Goal: Task Accomplishment & Management: Use online tool/utility

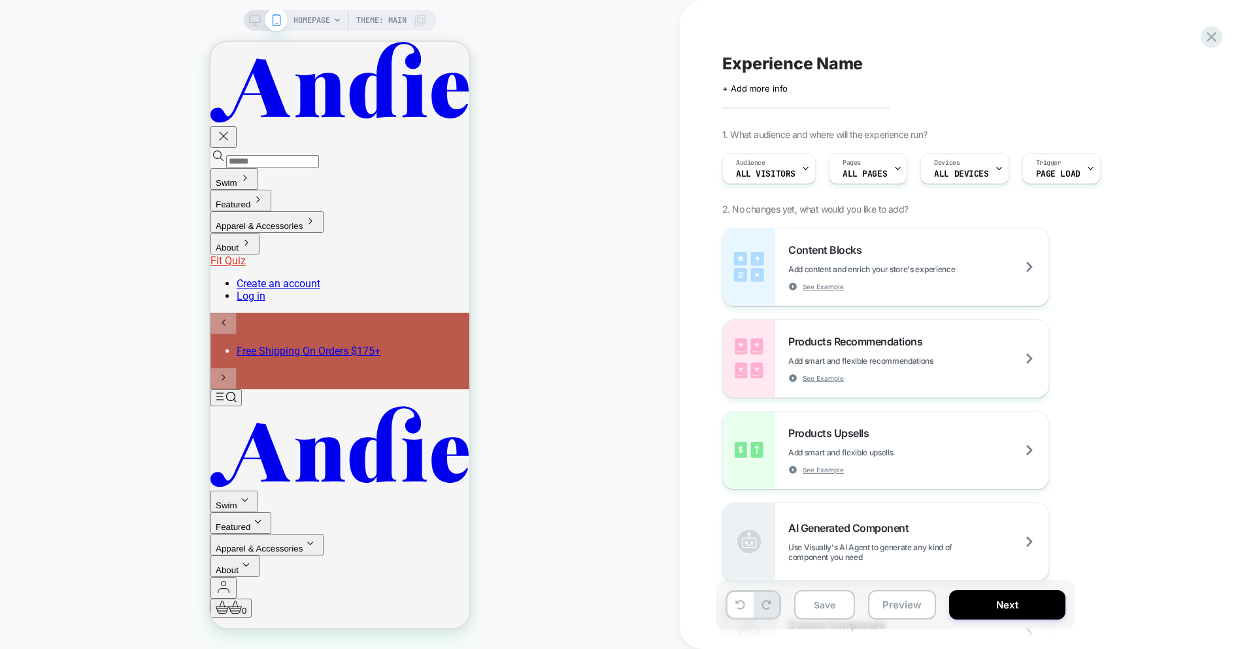
click at [316, 20] on span "HOMEPAGE" at bounding box center [312, 20] width 37 height 21
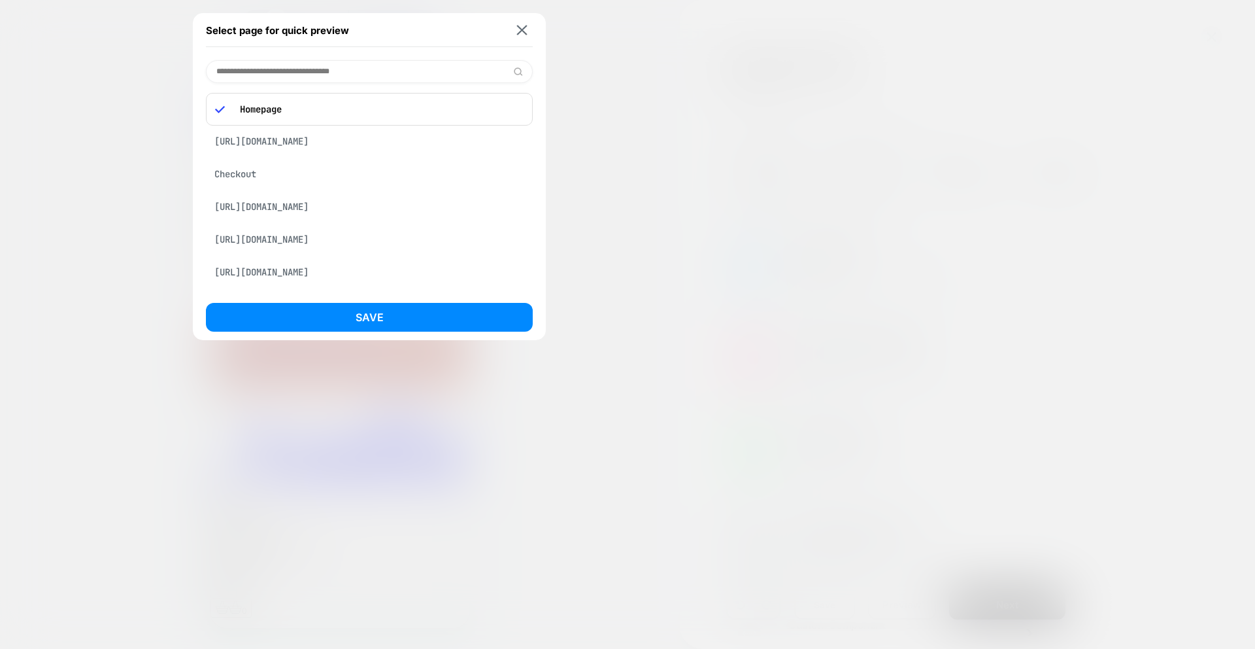
click at [275, 66] on input at bounding box center [369, 71] width 327 height 23
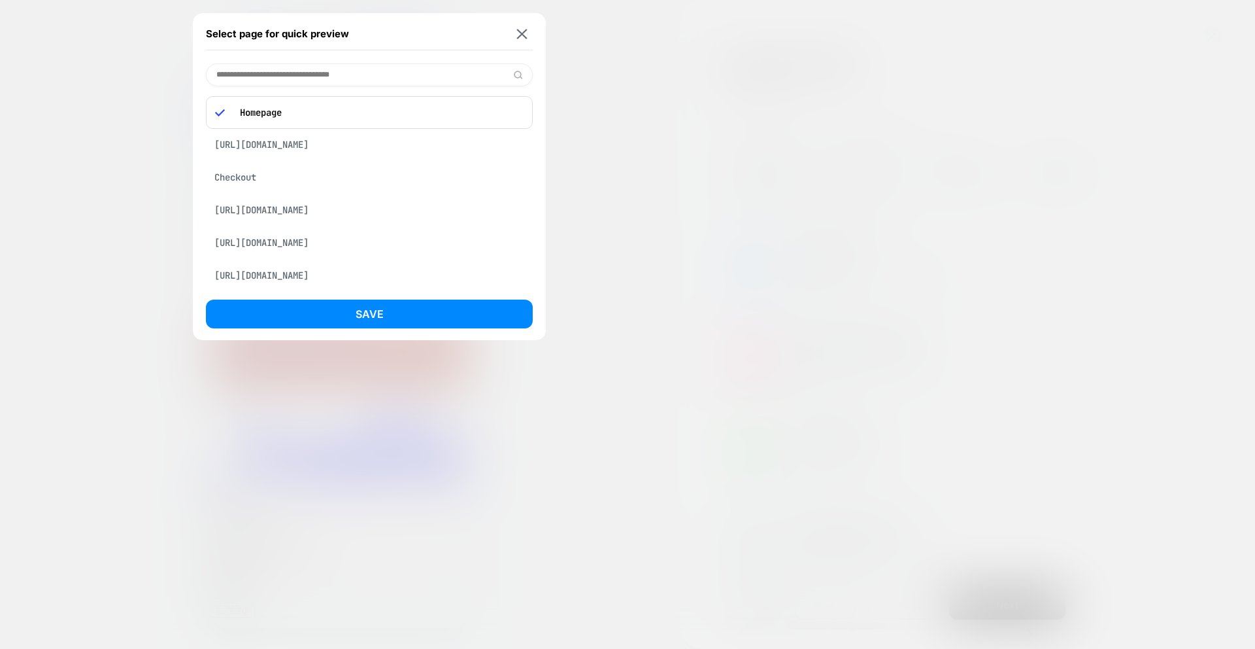
paste input "**********"
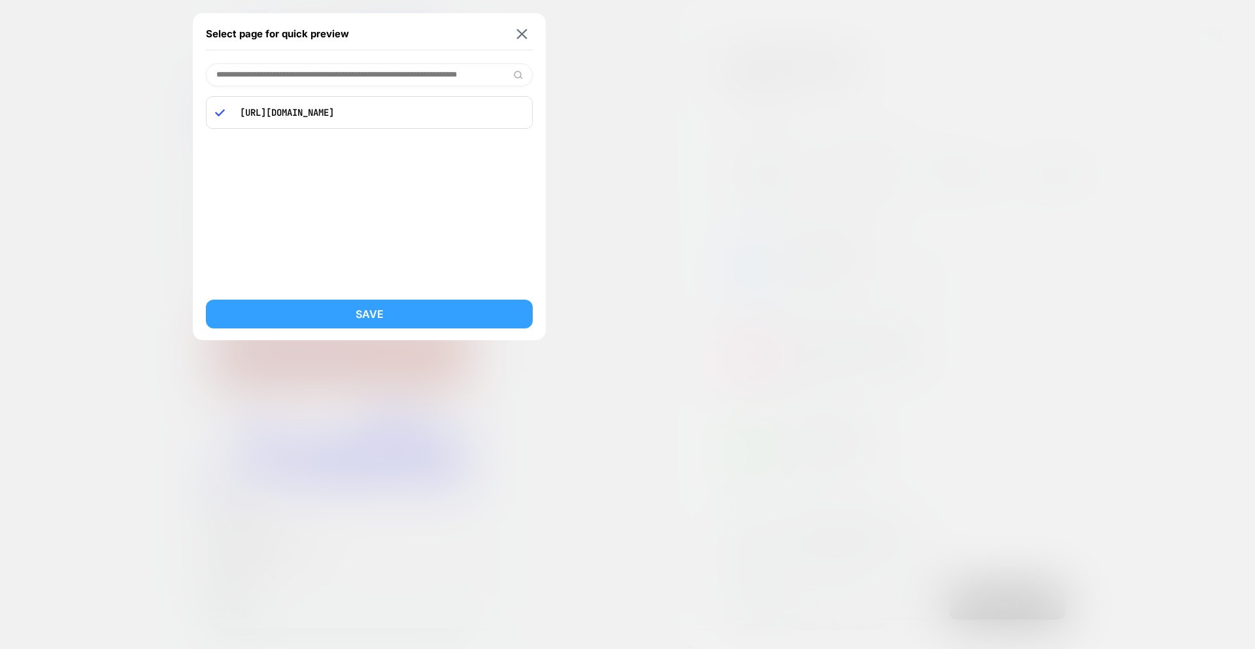
type input "**********"
click at [355, 307] on button "Save" at bounding box center [369, 313] width 327 height 29
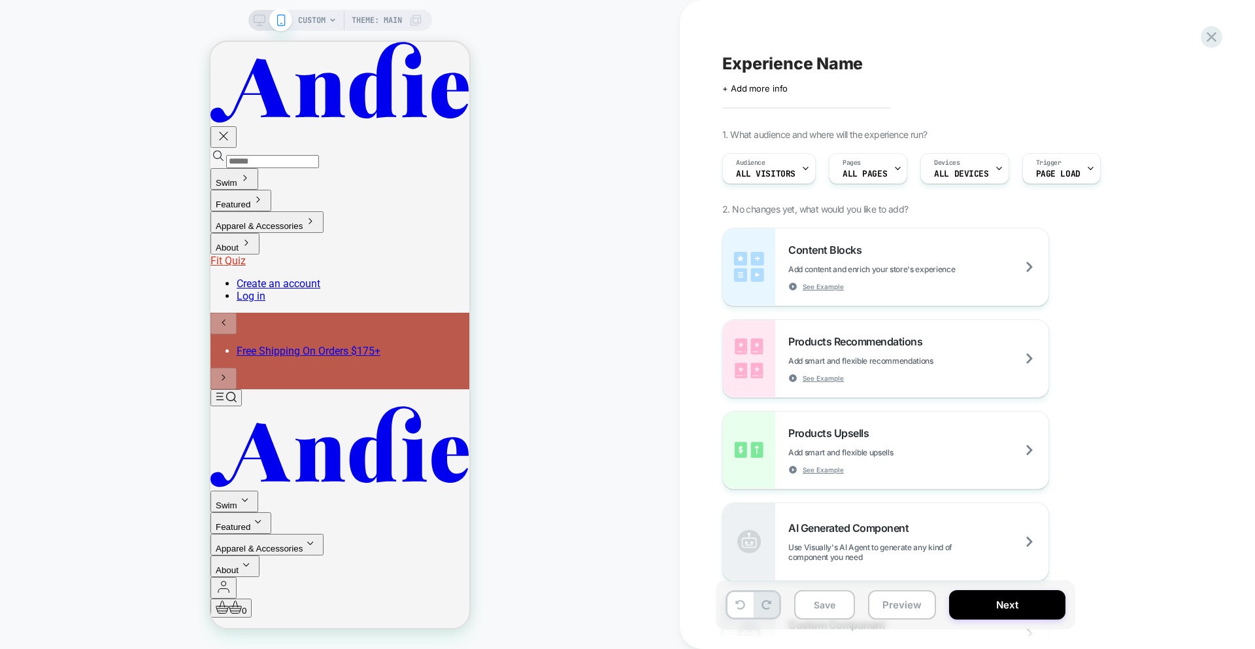
click at [303, 21] on span "CUSTOM" at bounding box center [311, 20] width 27 height 21
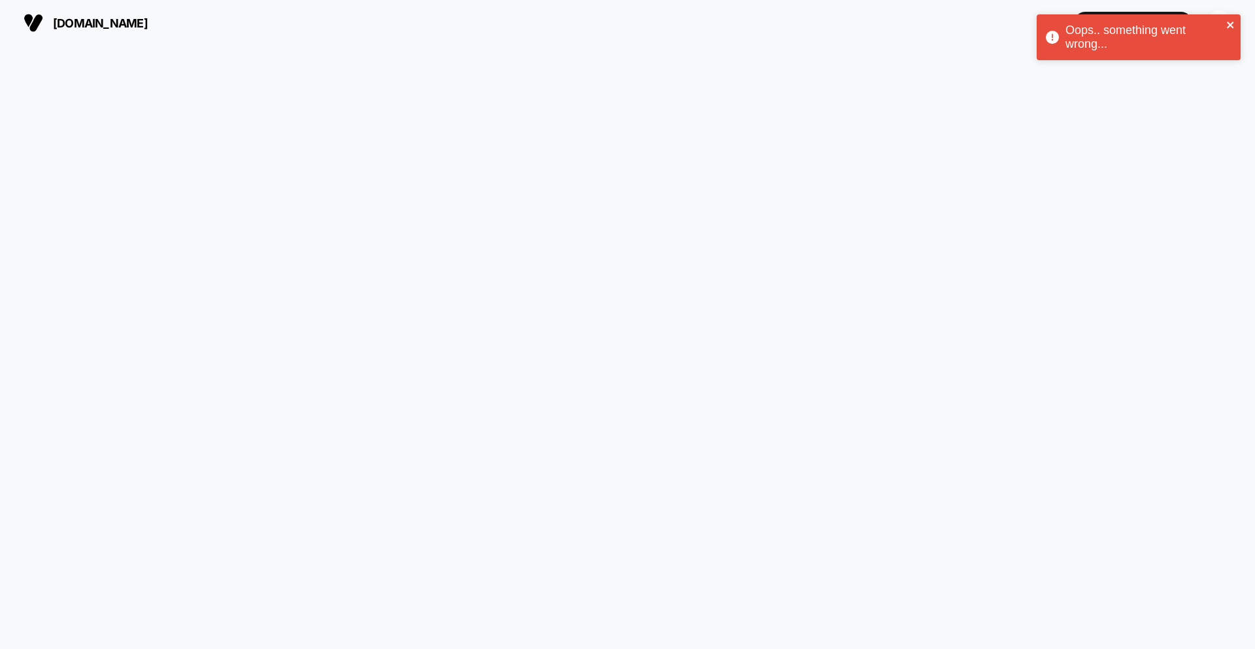
click at [1231, 20] on icon "close" at bounding box center [1231, 25] width 9 height 10
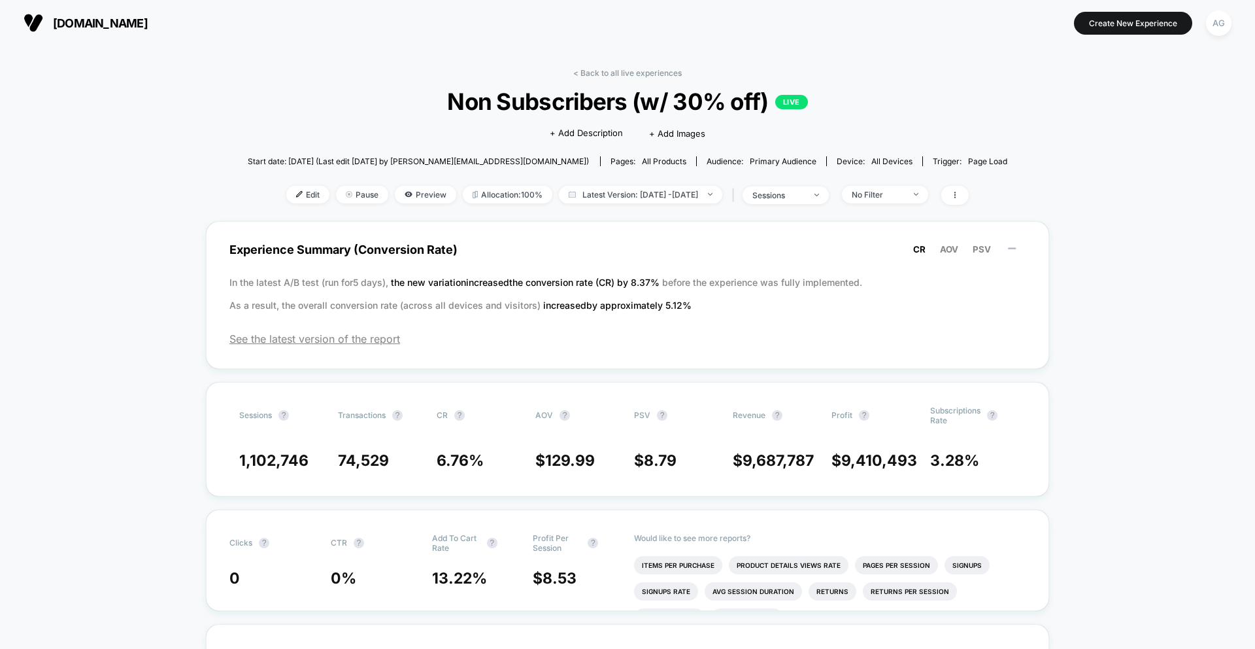
click at [673, 204] on div "< Back to all live experiences Non Subscribers (w/ 30% off) LIVE Click to edit …" at bounding box center [628, 144] width 760 height 153
click at [672, 202] on span "Latest Version: May 22, 2025 - Sep 17, 2025" at bounding box center [640, 195] width 163 height 18
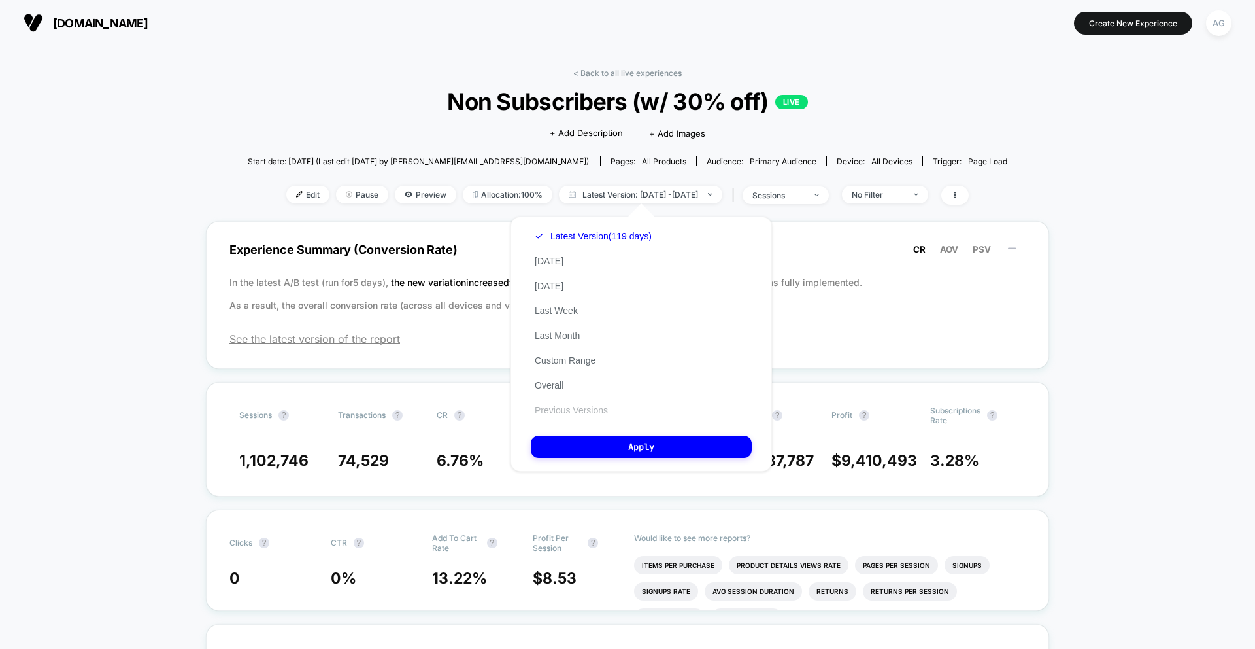
click at [576, 413] on button "Previous Versions" at bounding box center [571, 410] width 81 height 12
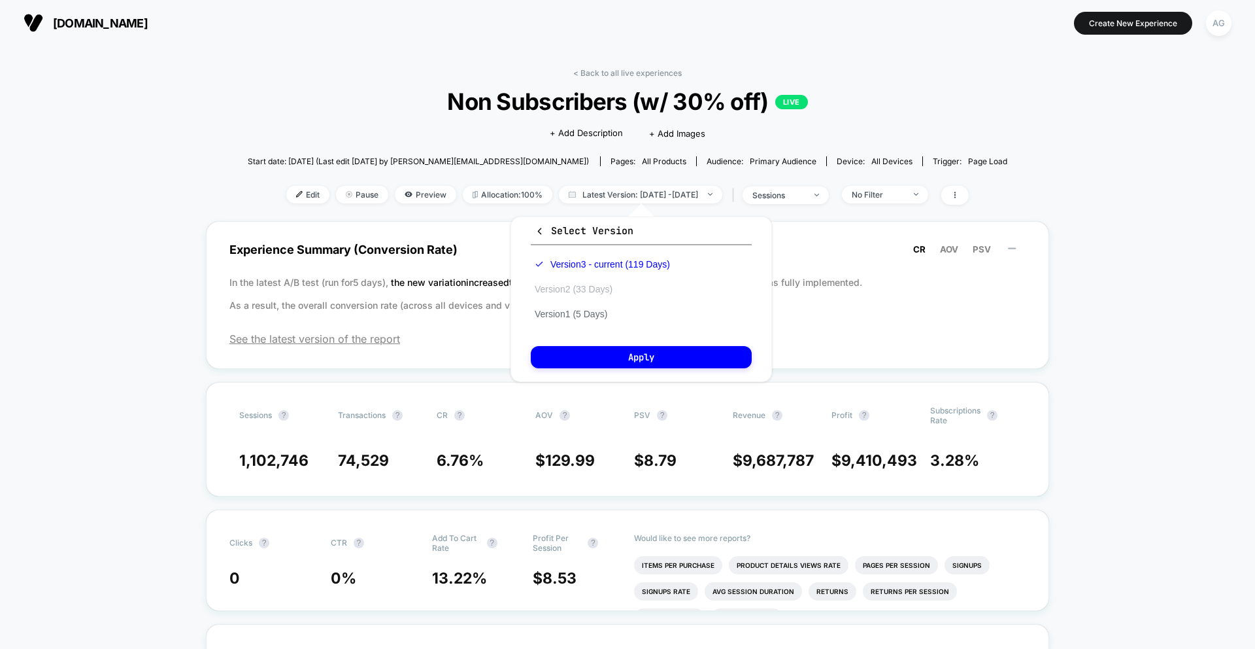
click at [588, 285] on button "Version 2 (33 Days)" at bounding box center [574, 289] width 86 height 12
click at [590, 350] on button "Apply" at bounding box center [641, 357] width 221 height 22
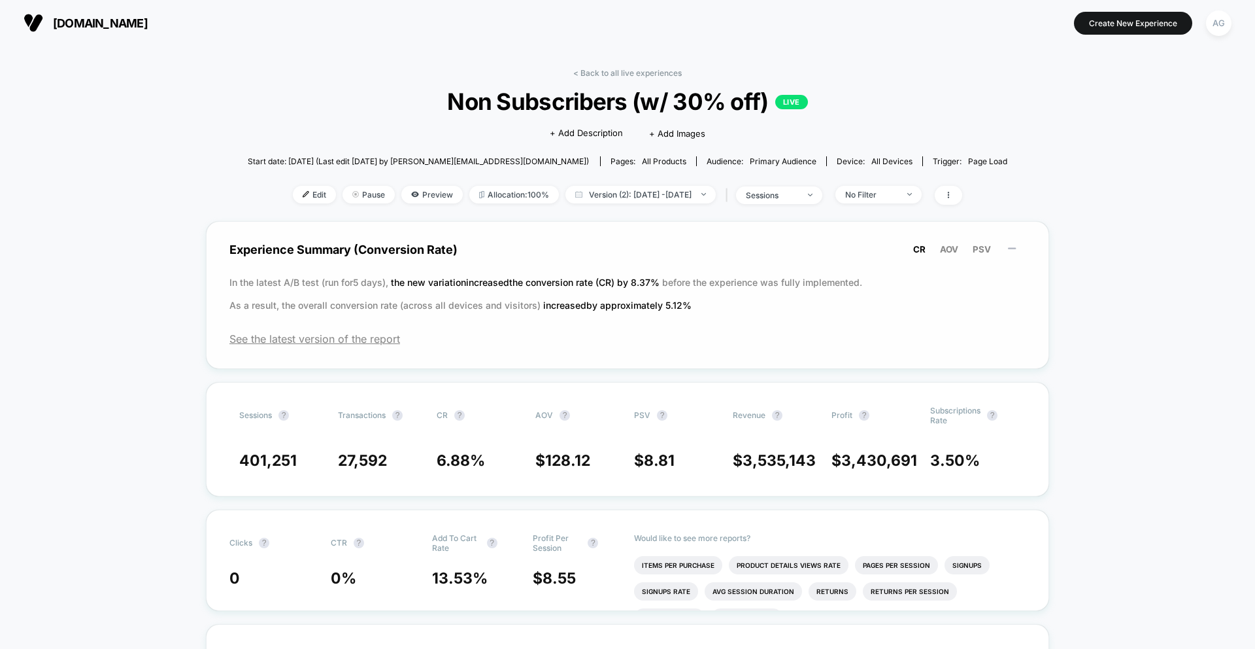
scroll to position [6, 0]
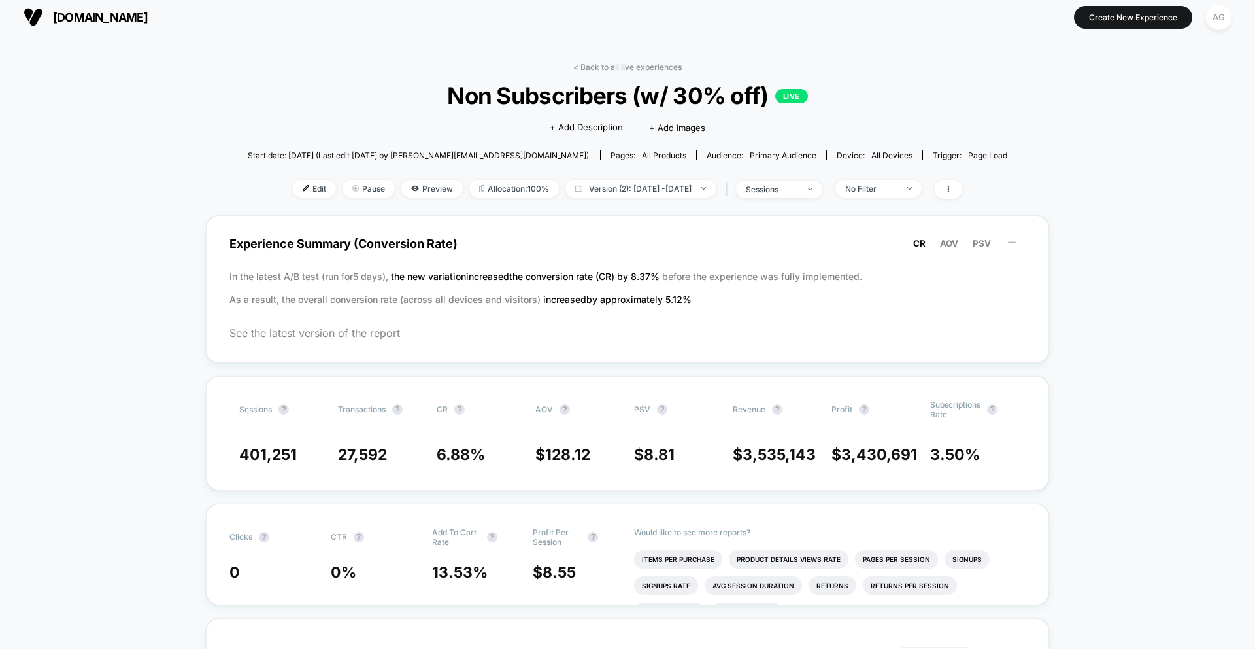
click at [611, 206] on div "< Back to all live experiences Non Subscribers (w/ 30% off) LIVE Click to edit …" at bounding box center [628, 138] width 760 height 153
click at [613, 194] on span "Version (2): Apr 21, 2025 - May 23, 2025" at bounding box center [641, 189] width 150 height 18
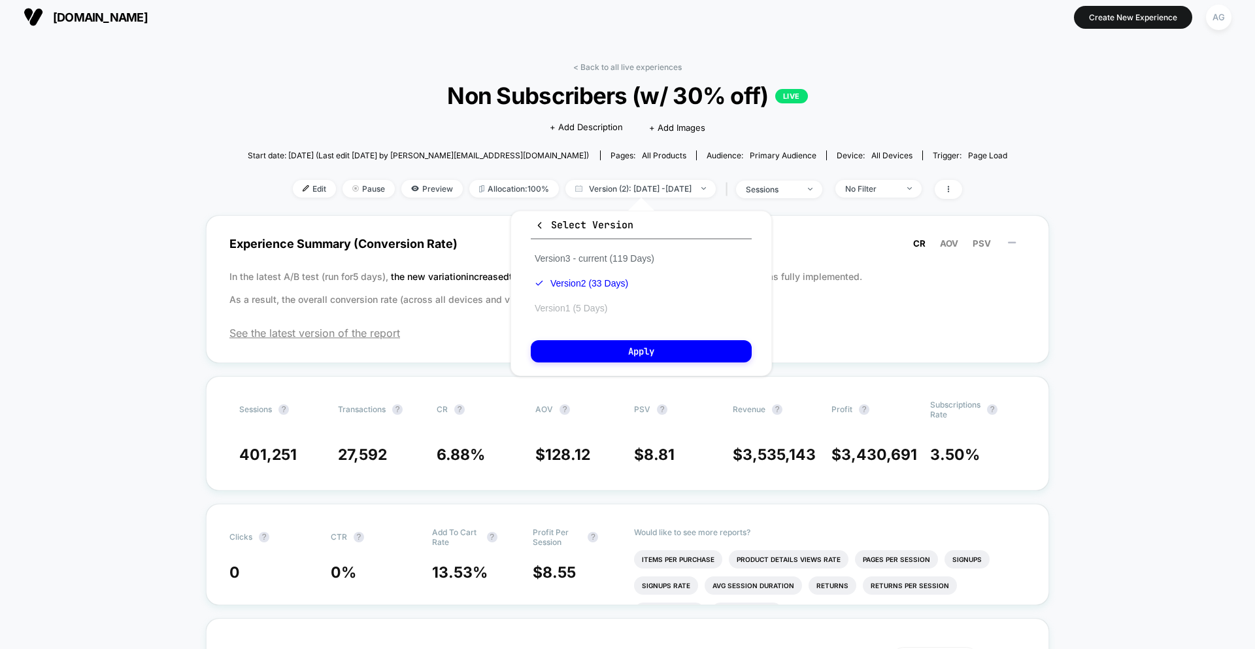
click at [589, 310] on button "Version 1 (5 Days)" at bounding box center [571, 308] width 80 height 12
click at [593, 339] on div "Select Version Version 3 - current (119 Days) Version 2 (33 Days) Version 1 (5 …" at bounding box center [642, 293] width 262 height 165
click at [594, 352] on button "Apply" at bounding box center [641, 351] width 221 height 22
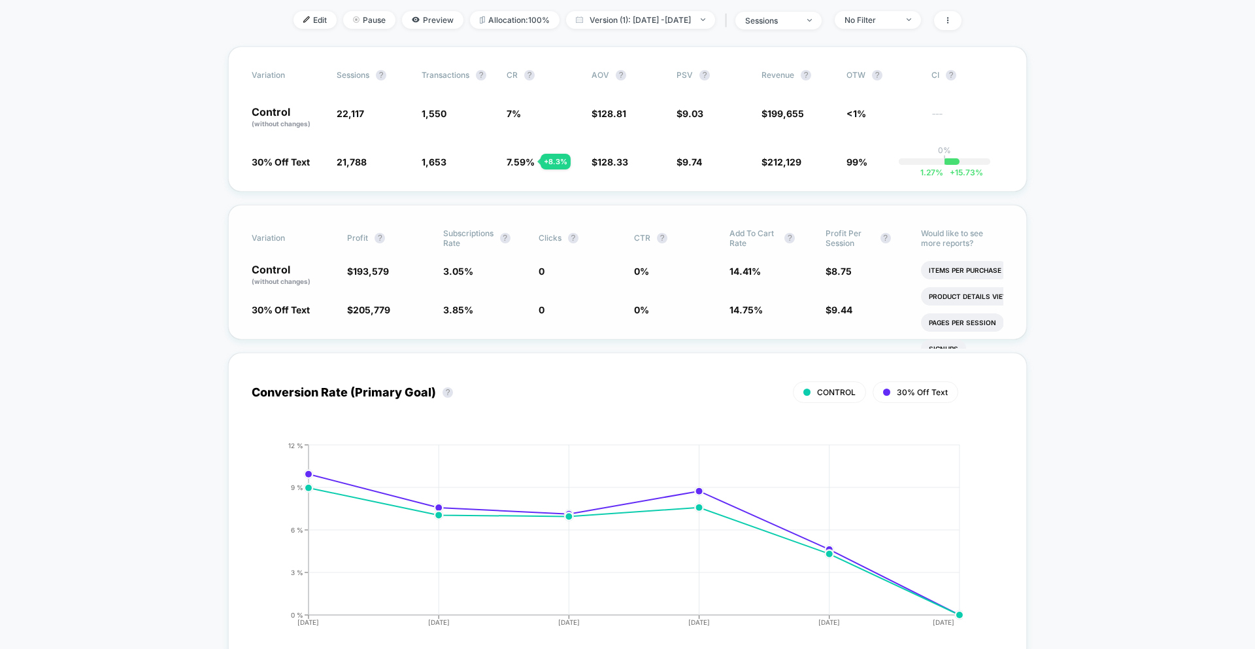
scroll to position [170, 0]
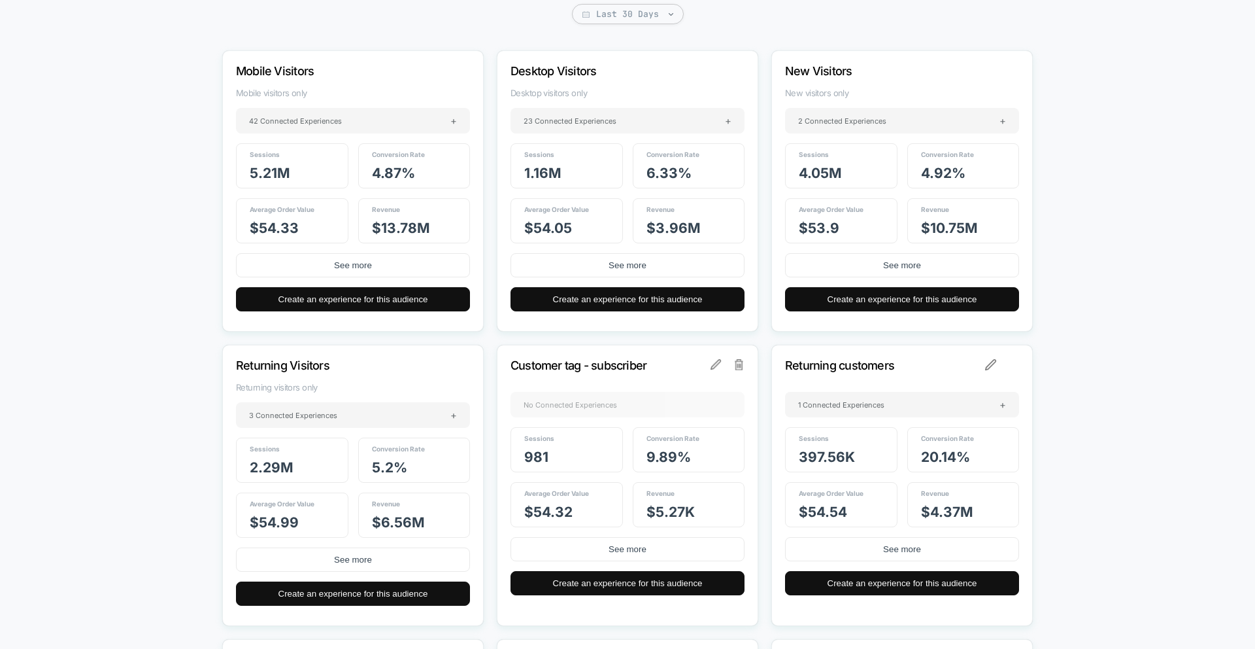
scroll to position [141, 0]
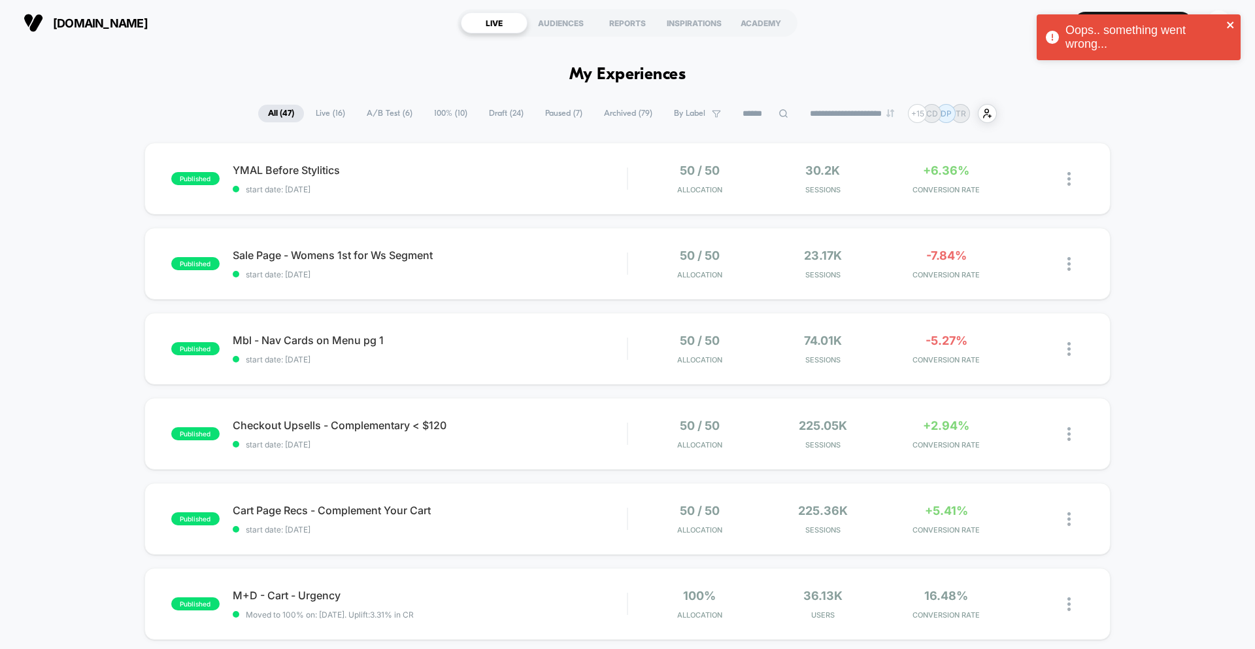
click at [1227, 24] on icon "close" at bounding box center [1231, 25] width 9 height 10
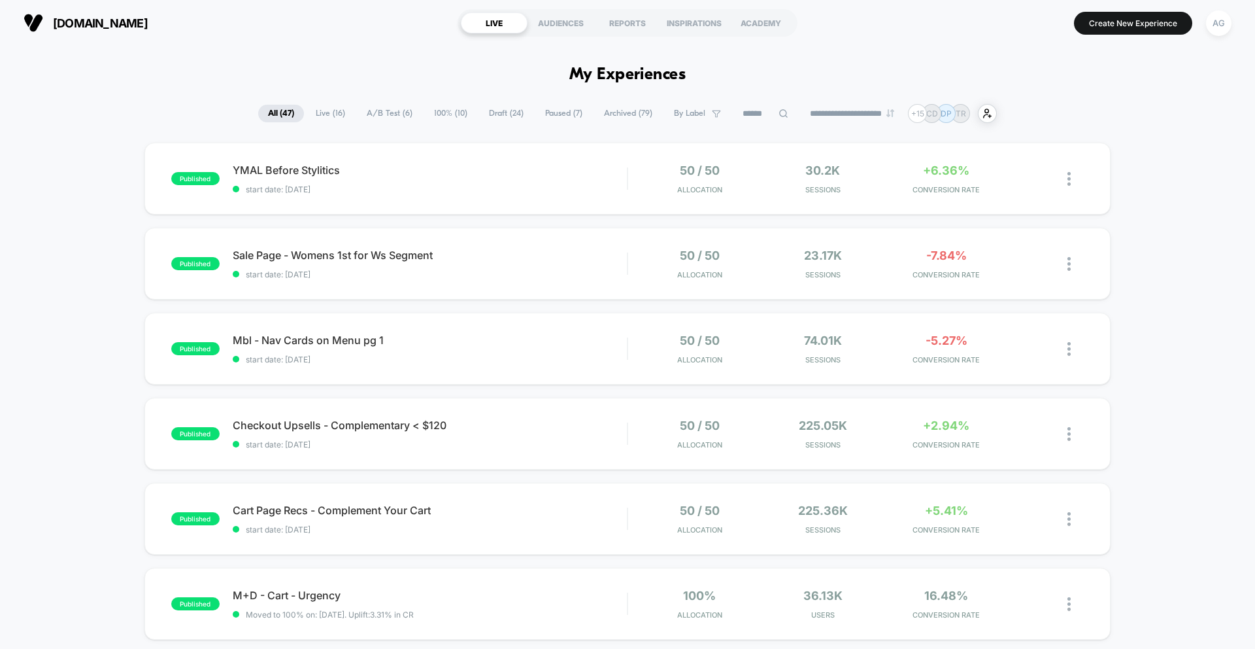
click at [1149, 24] on div "Oops.. something went wrong..." at bounding box center [1138, 41] width 209 height 58
click at [1130, 24] on button "Create New Experience" at bounding box center [1133, 23] width 118 height 23
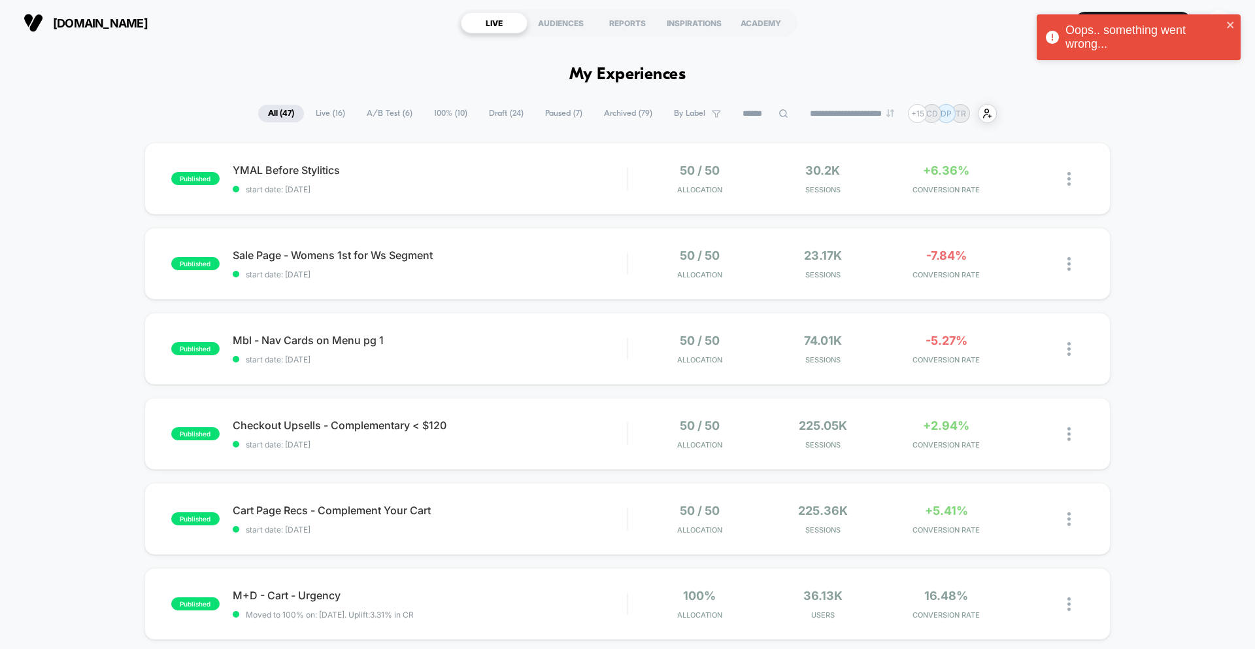
click at [1236, 25] on div "Oops.. something went wrong..." at bounding box center [1139, 37] width 204 height 46
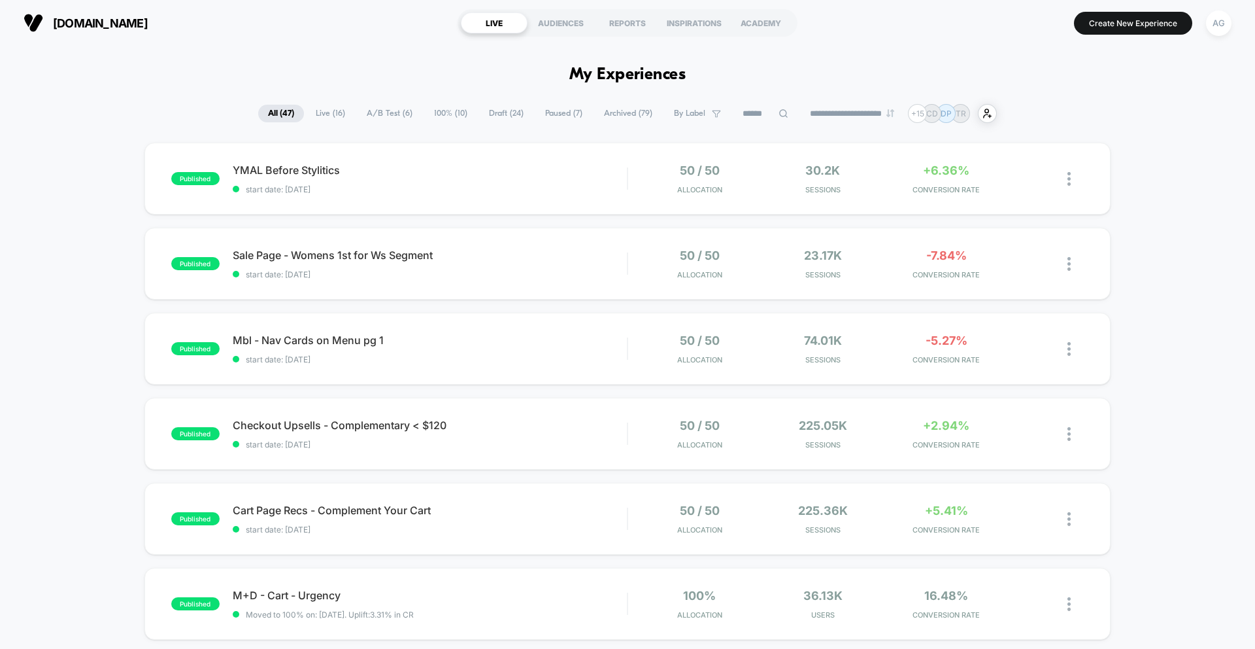
click at [1134, 20] on div "Oops.. something went wrong..." at bounding box center [1138, 41] width 209 height 58
click at [1113, 23] on button "Create New Experience" at bounding box center [1133, 23] width 118 height 23
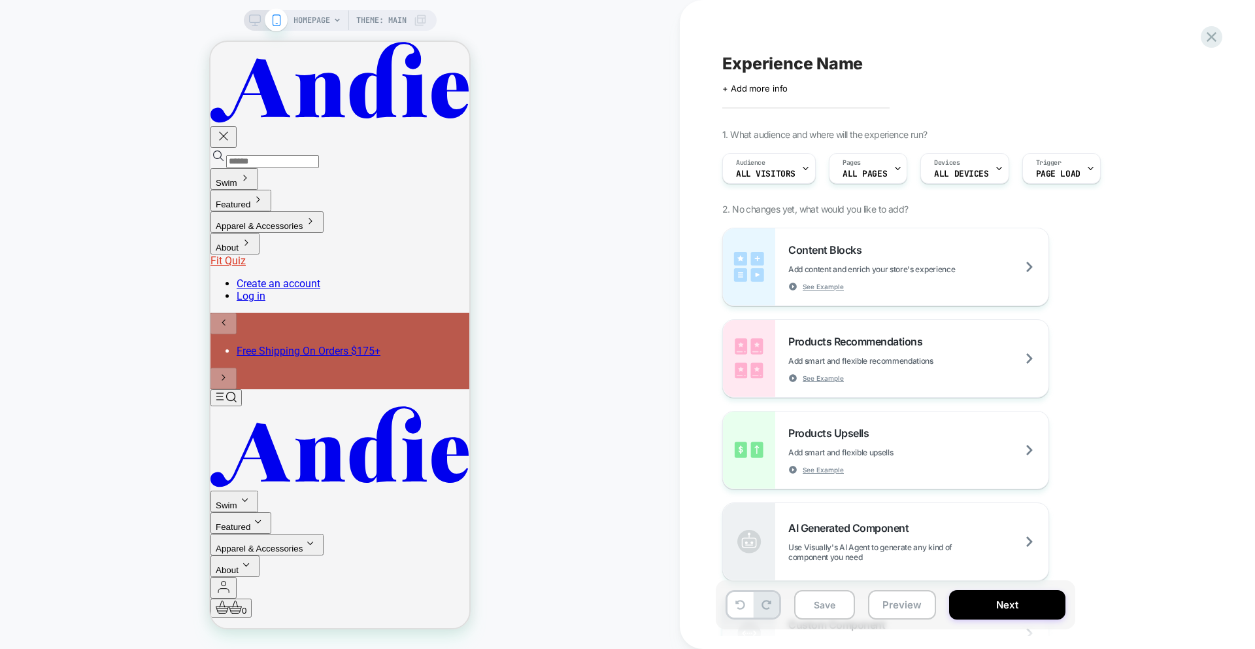
click at [316, 22] on span "HOMEPAGE" at bounding box center [312, 20] width 37 height 21
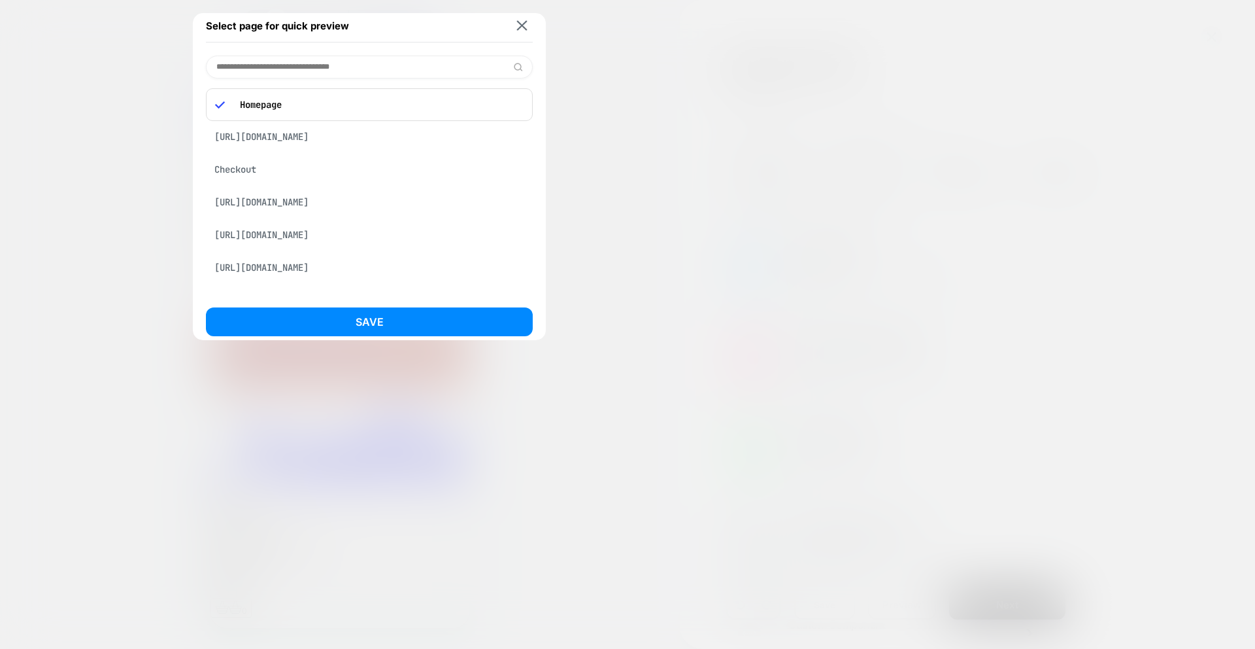
click at [673, 81] on div at bounding box center [627, 324] width 1255 height 649
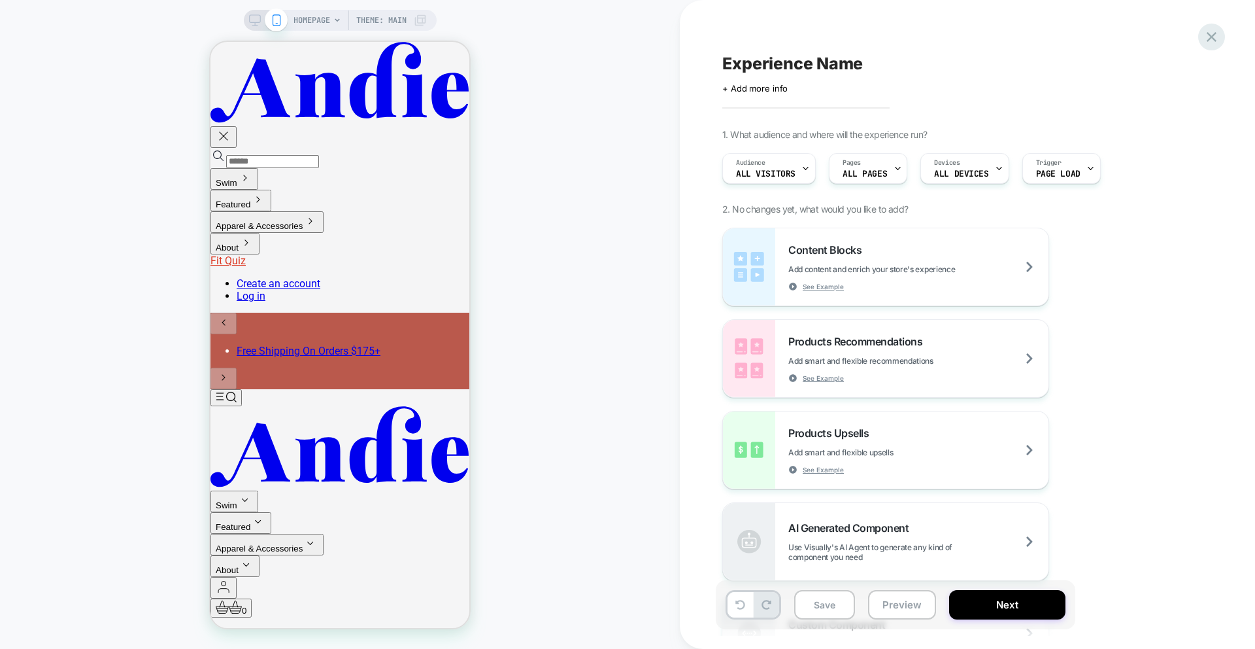
click at [1211, 43] on icon at bounding box center [1212, 37] width 18 height 18
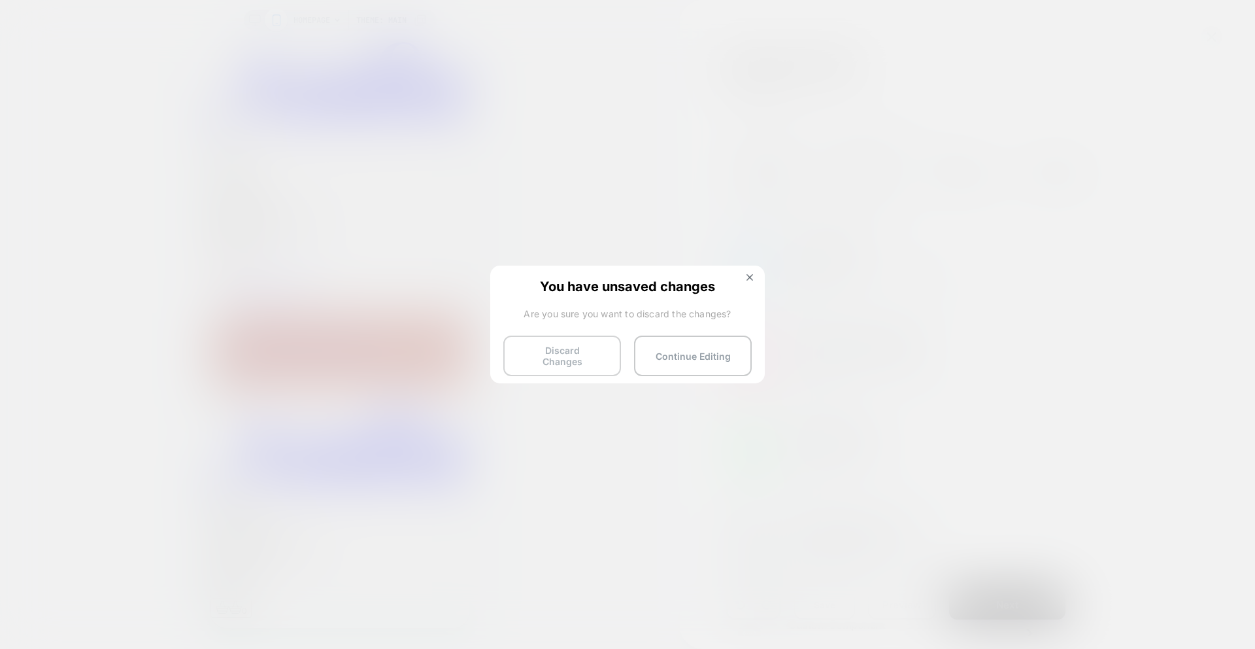
click at [563, 358] on button "Discard Changes" at bounding box center [562, 355] width 118 height 41
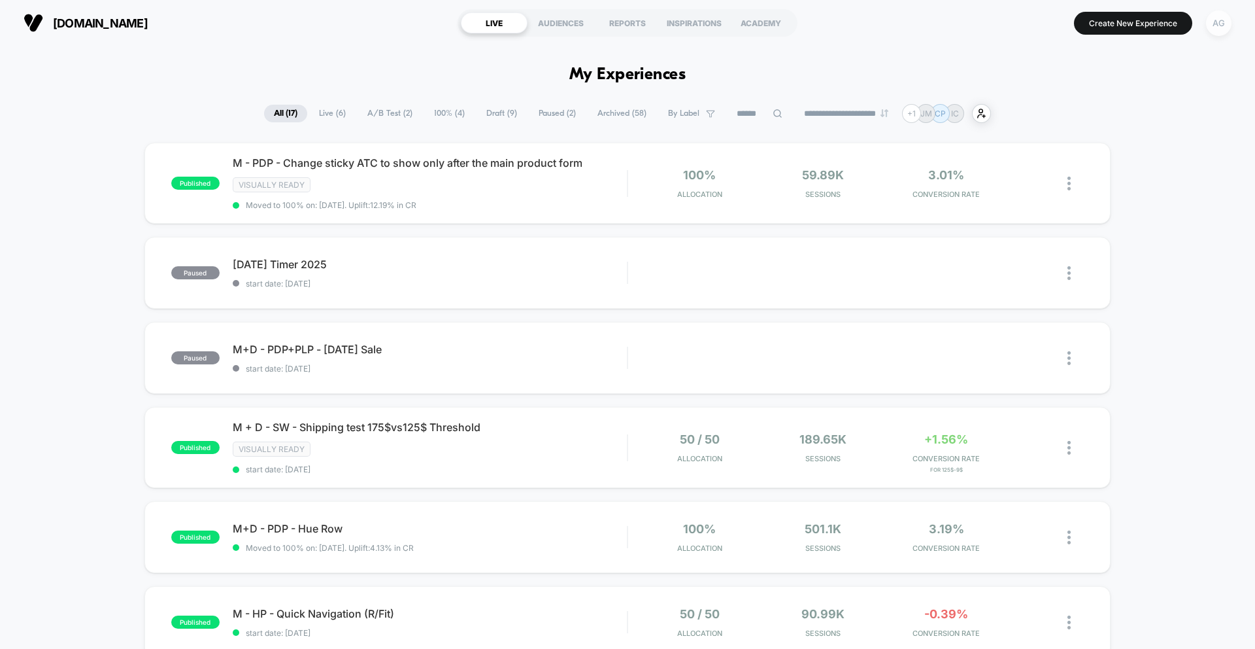
click at [1221, 24] on div "AG" at bounding box center [1218, 22] width 25 height 25
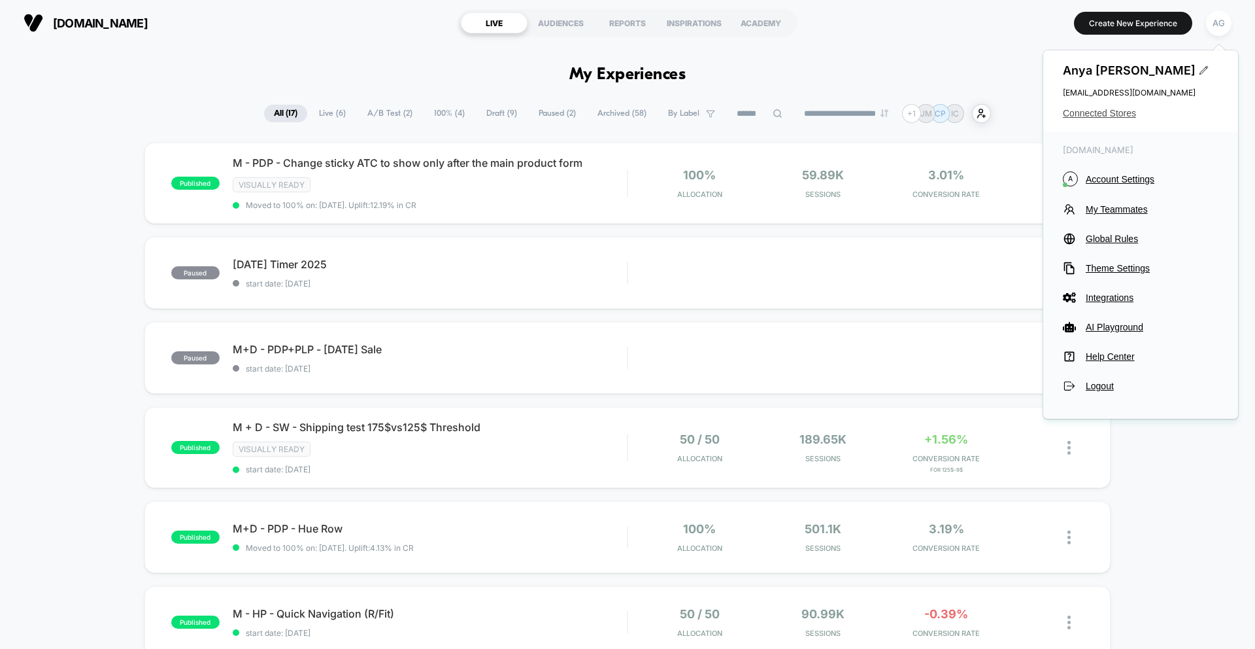
click at [1087, 111] on span "Connected Stores" at bounding box center [1141, 113] width 156 height 10
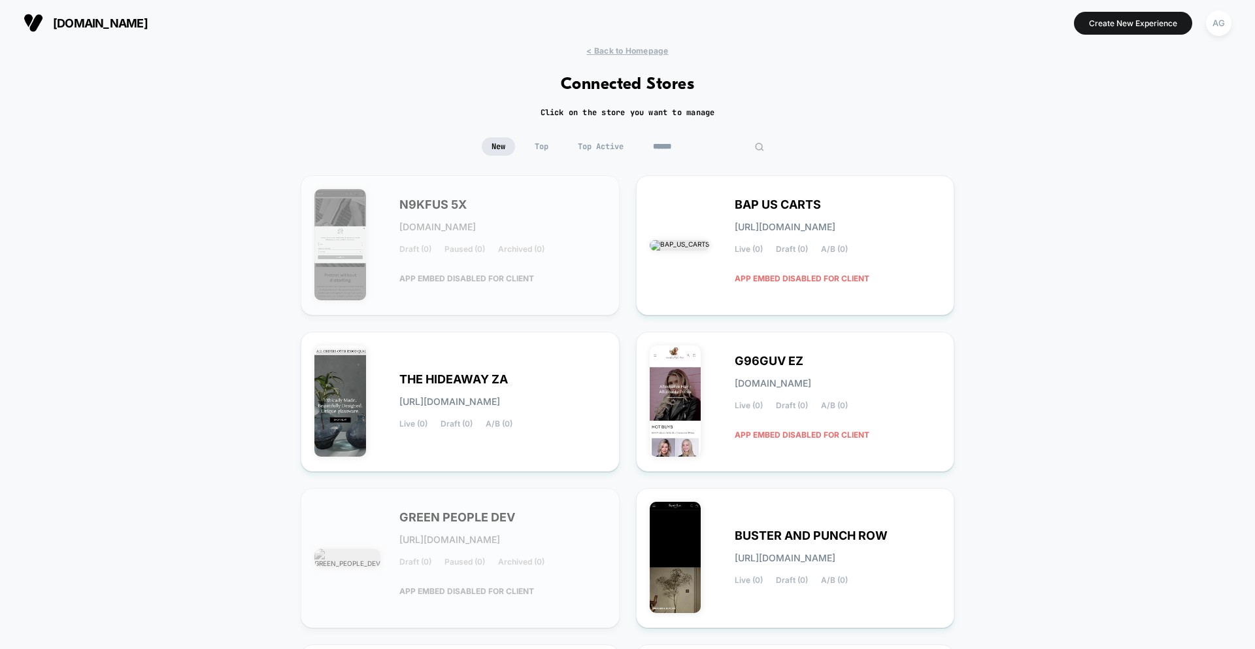
click at [703, 144] on input at bounding box center [708, 146] width 131 height 18
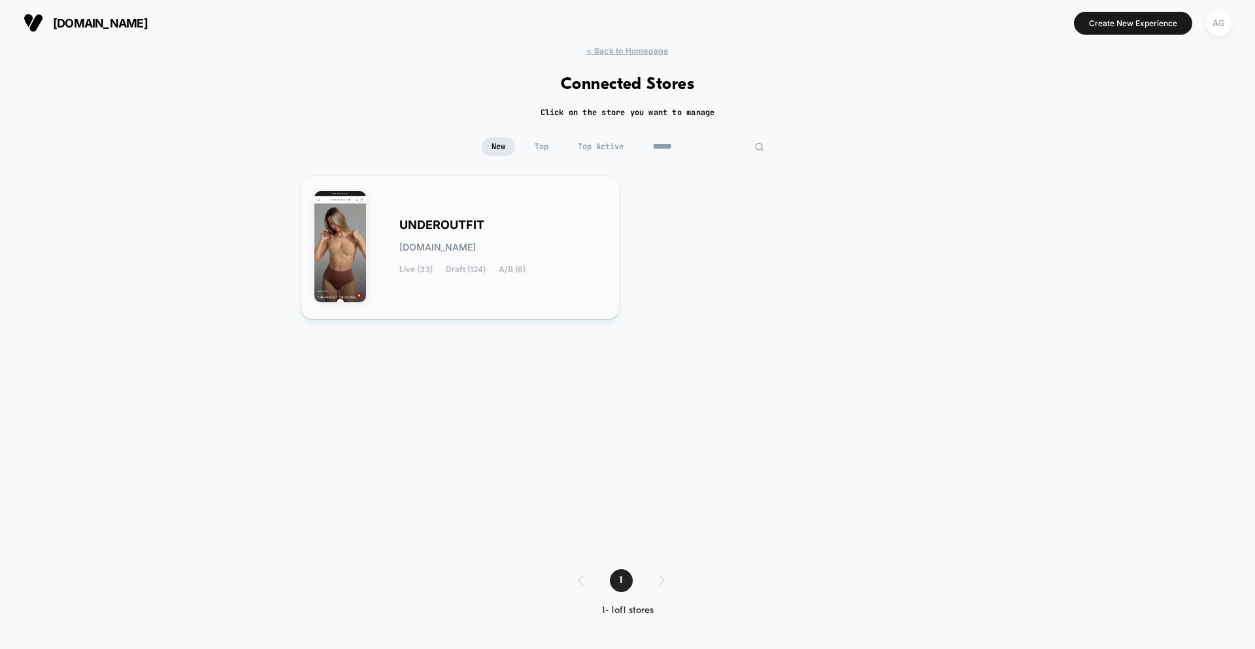
type input "******"
click at [574, 220] on div "UNDEROUTFIT [DOMAIN_NAME] Live (33) Draft (124) A/B (6)" at bounding box center [460, 247] width 292 height 116
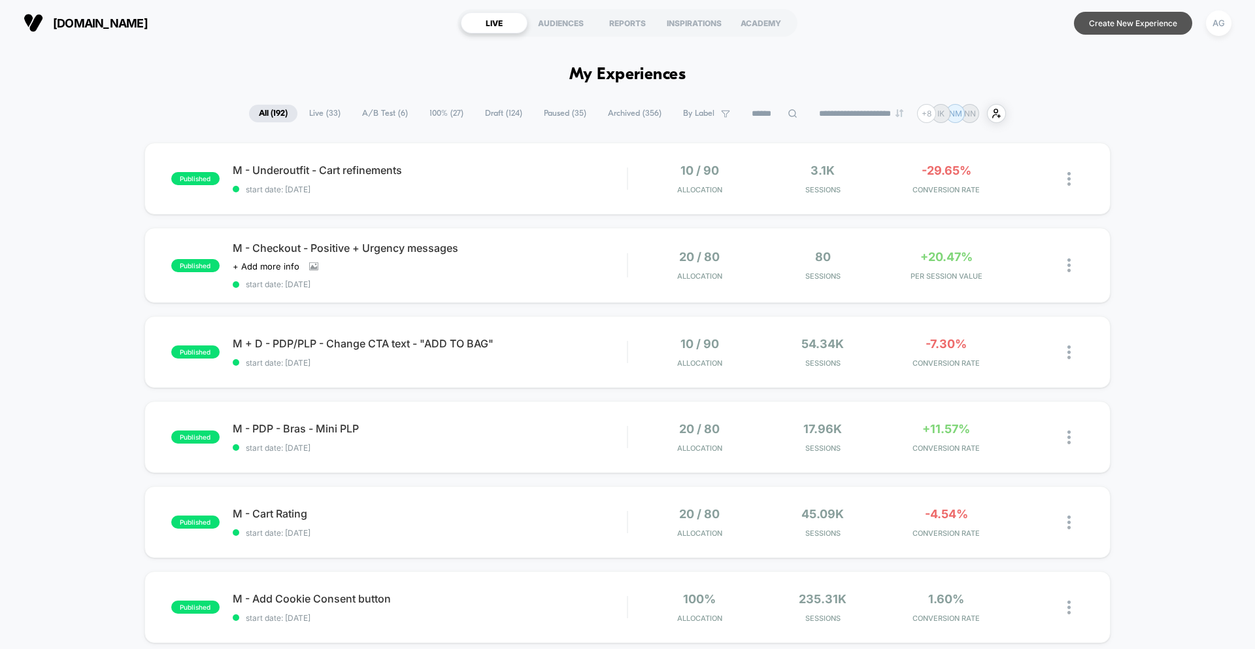
click at [1151, 31] on button "Create New Experience" at bounding box center [1133, 23] width 118 height 23
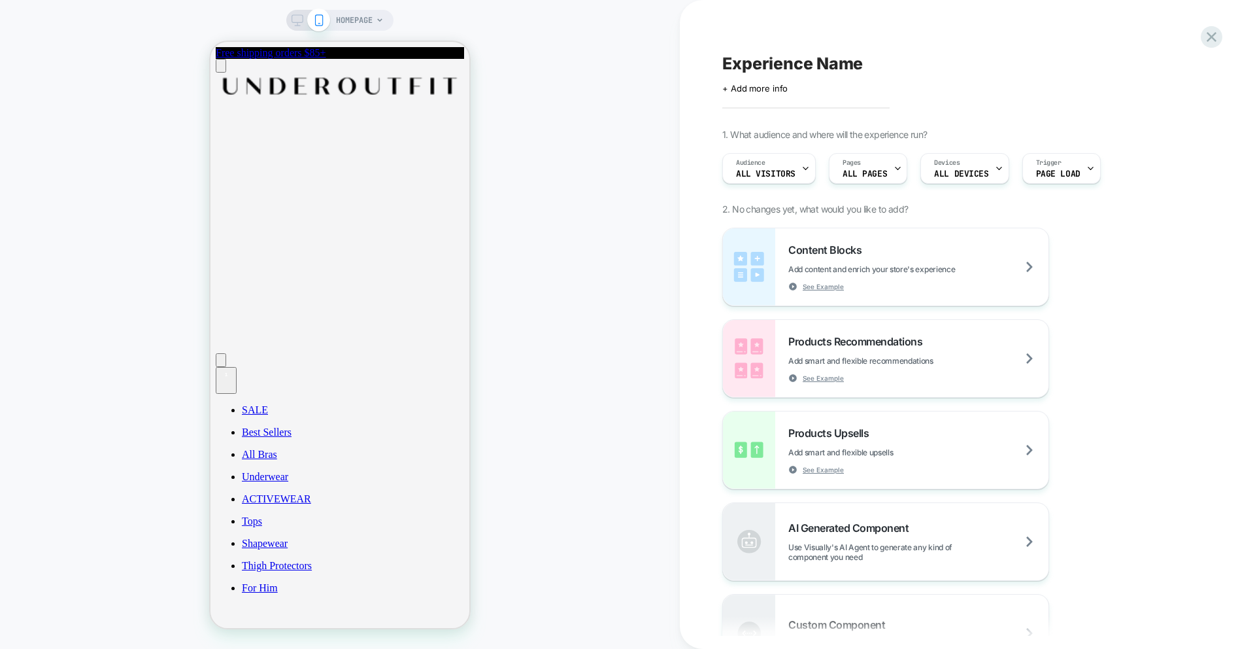
click at [352, 22] on span "HOMEPAGE" at bounding box center [354, 20] width 37 height 21
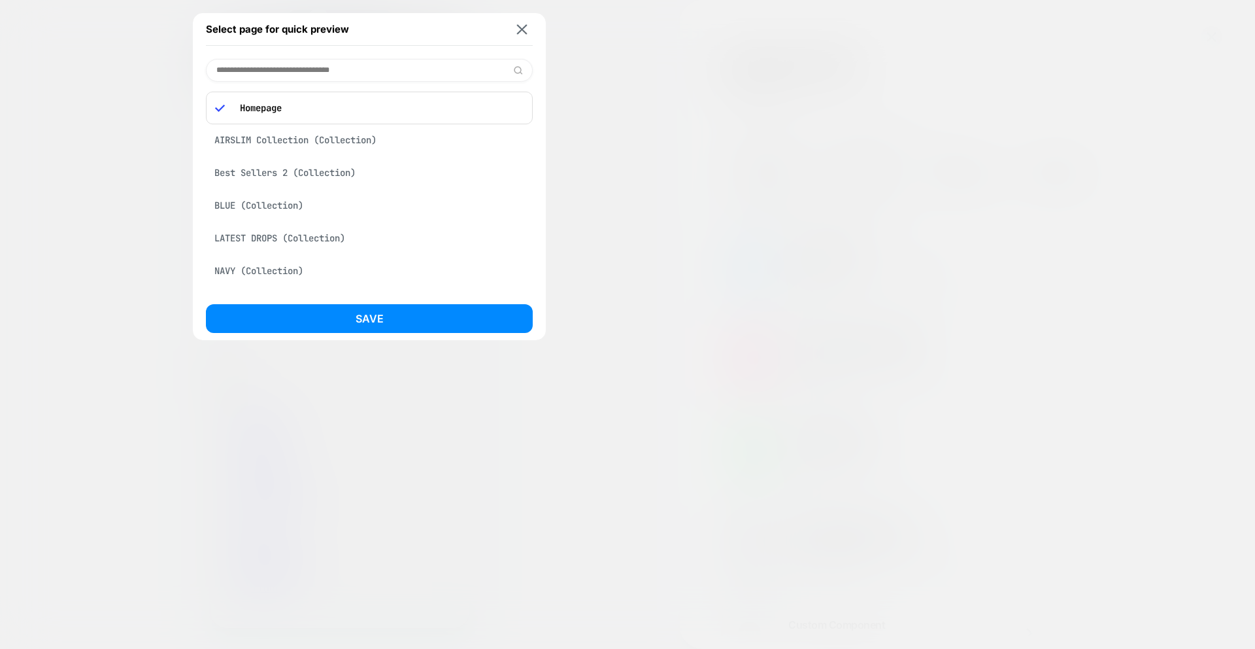
click at [311, 68] on input at bounding box center [369, 70] width 327 height 23
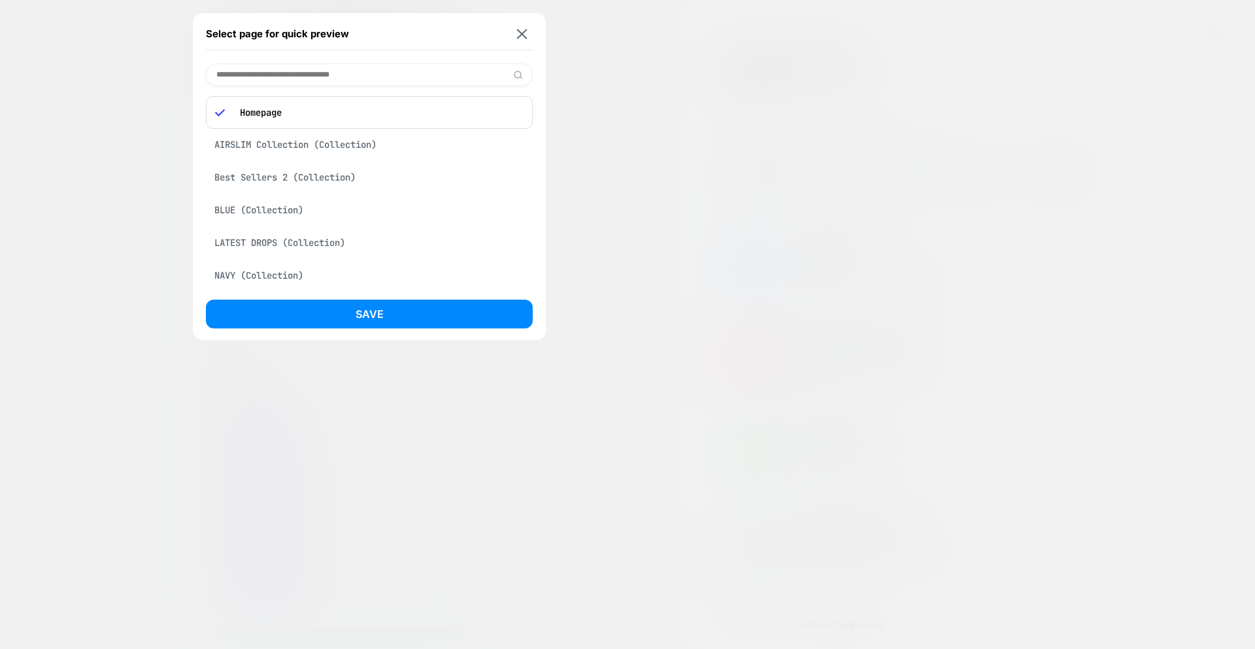
paste input "**********"
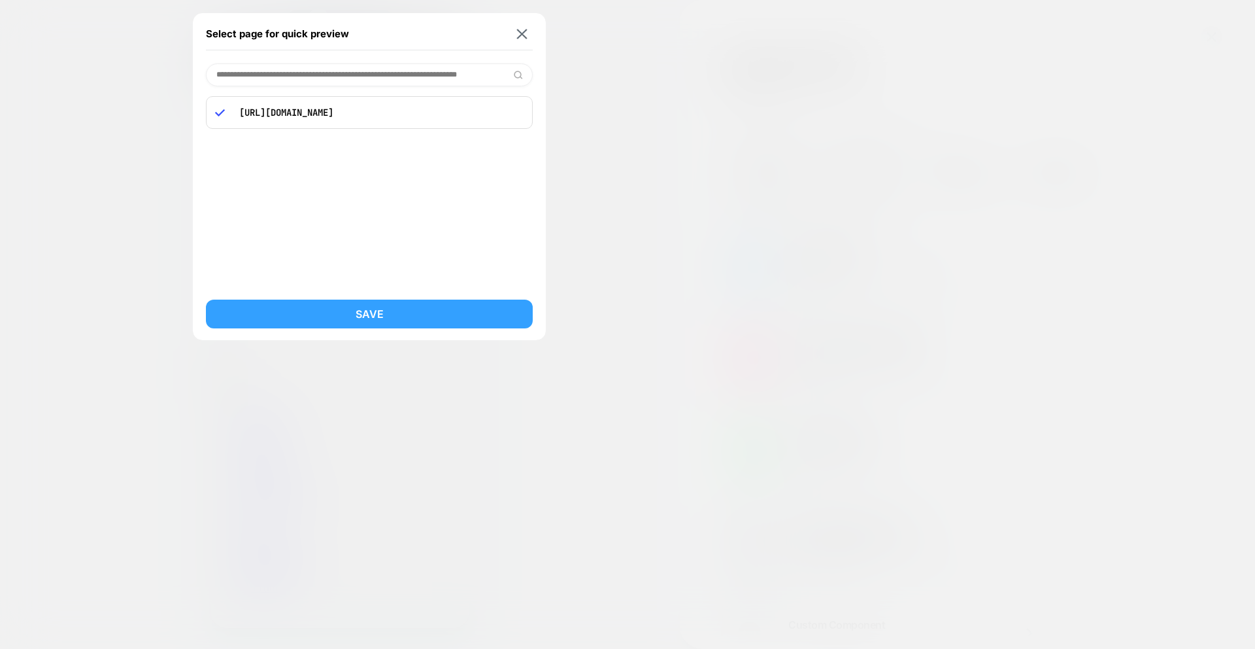
type input "**********"
click at [328, 326] on button "Save" at bounding box center [369, 313] width 327 height 29
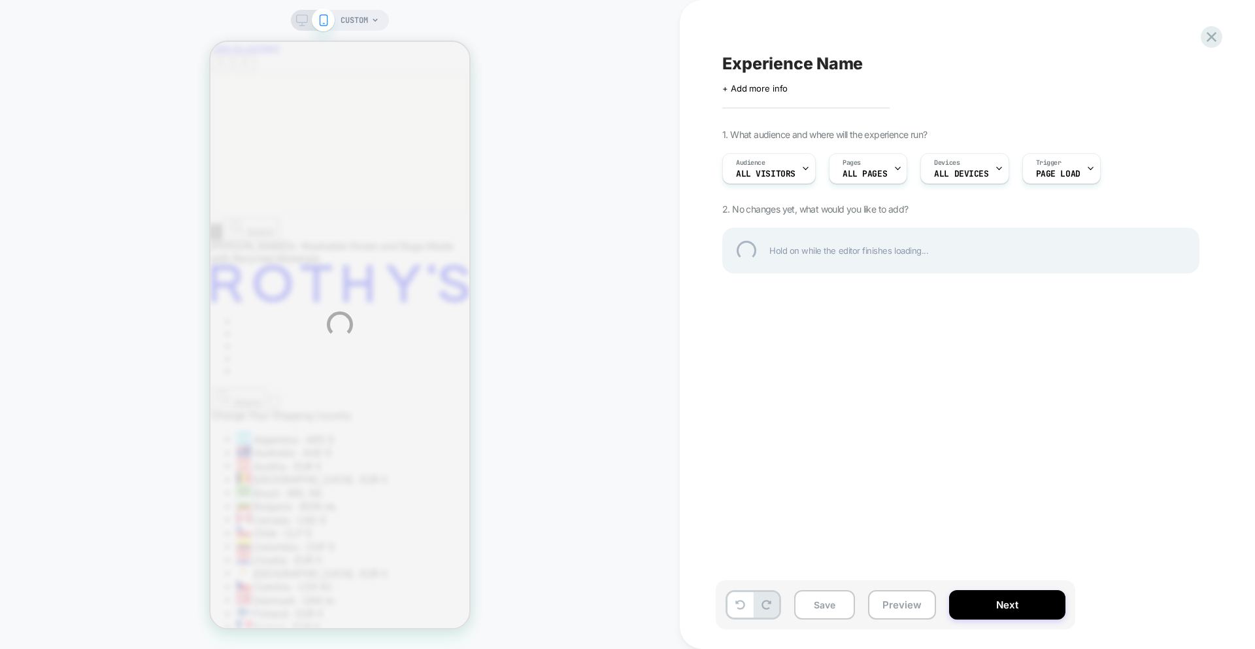
scroll to position [0, 0]
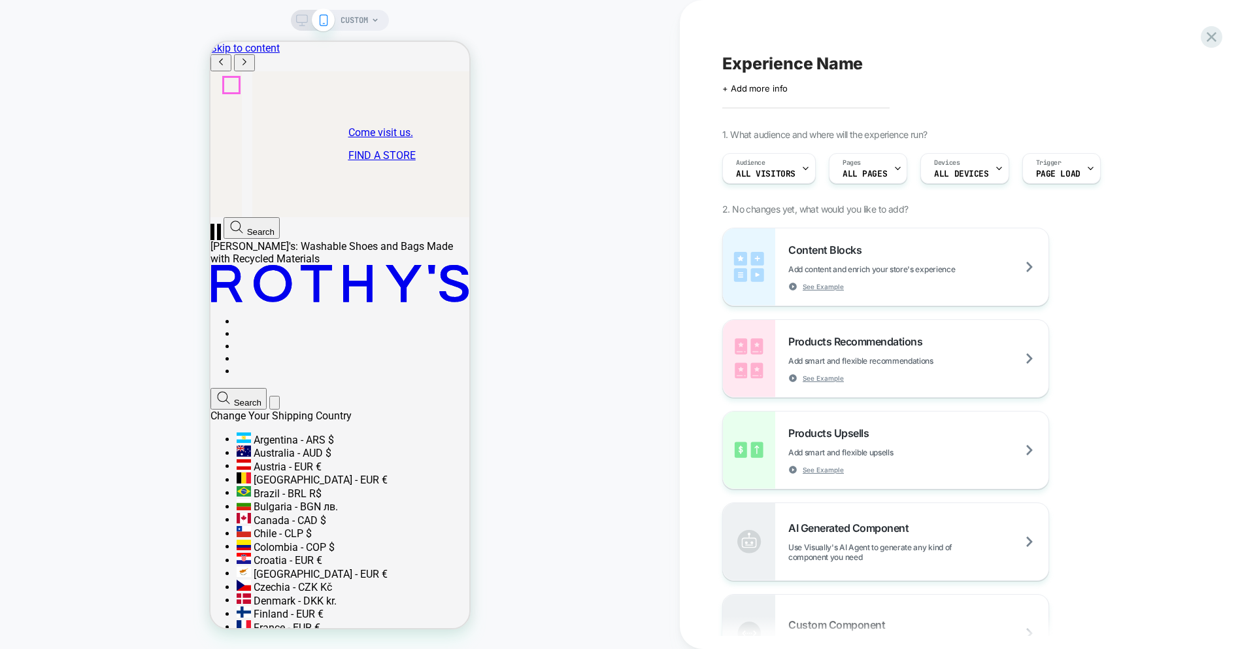
click at [226, 239] on icon at bounding box center [220, 243] width 12 height 8
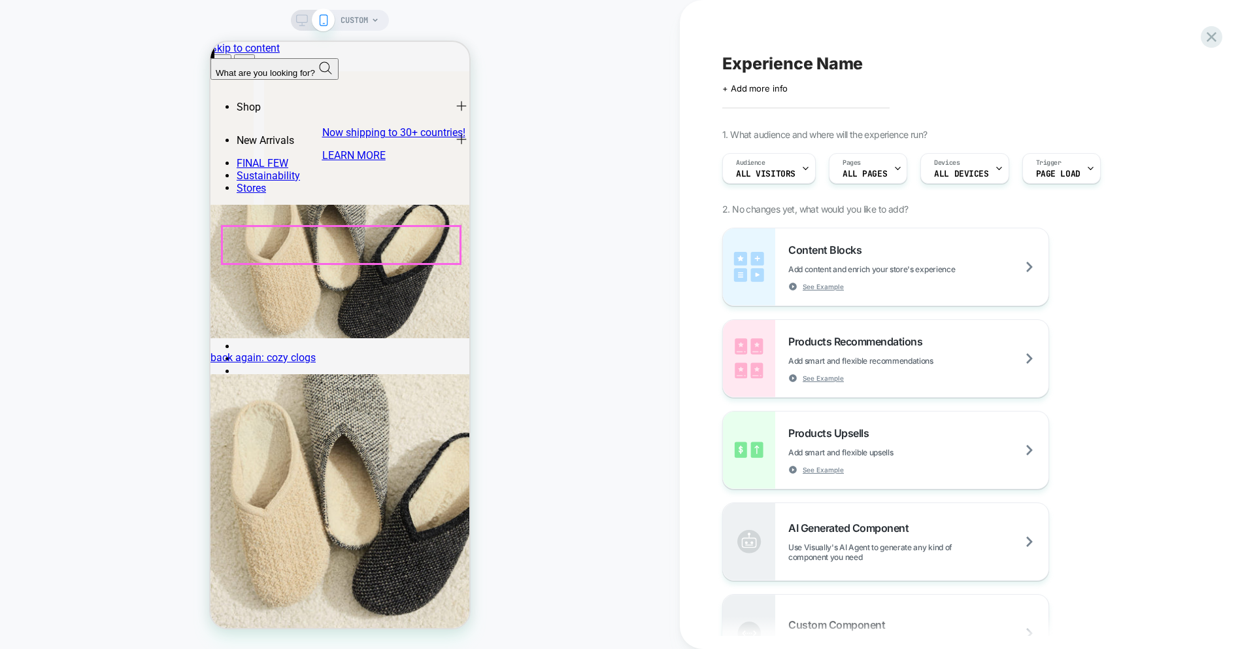
scroll to position [0, 1295]
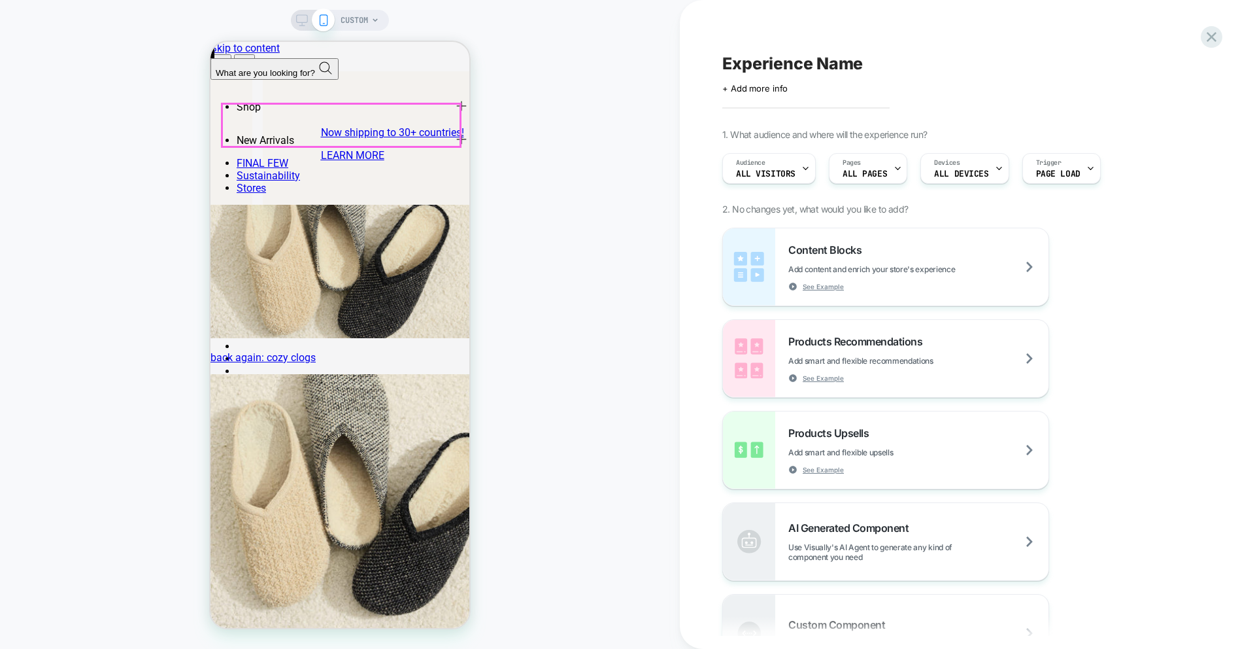
click at [252, 124] on summary "Shop" at bounding box center [353, 106] width 233 height 33
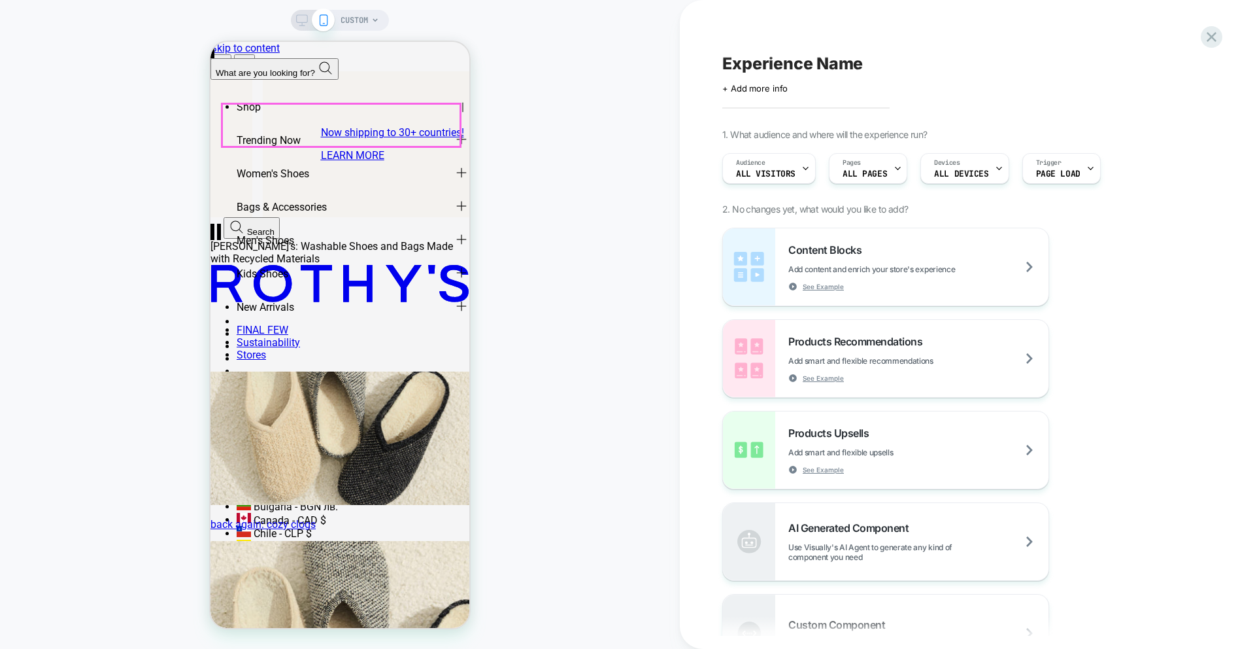
click at [250, 124] on summary "Shop" at bounding box center [353, 106] width 233 height 33
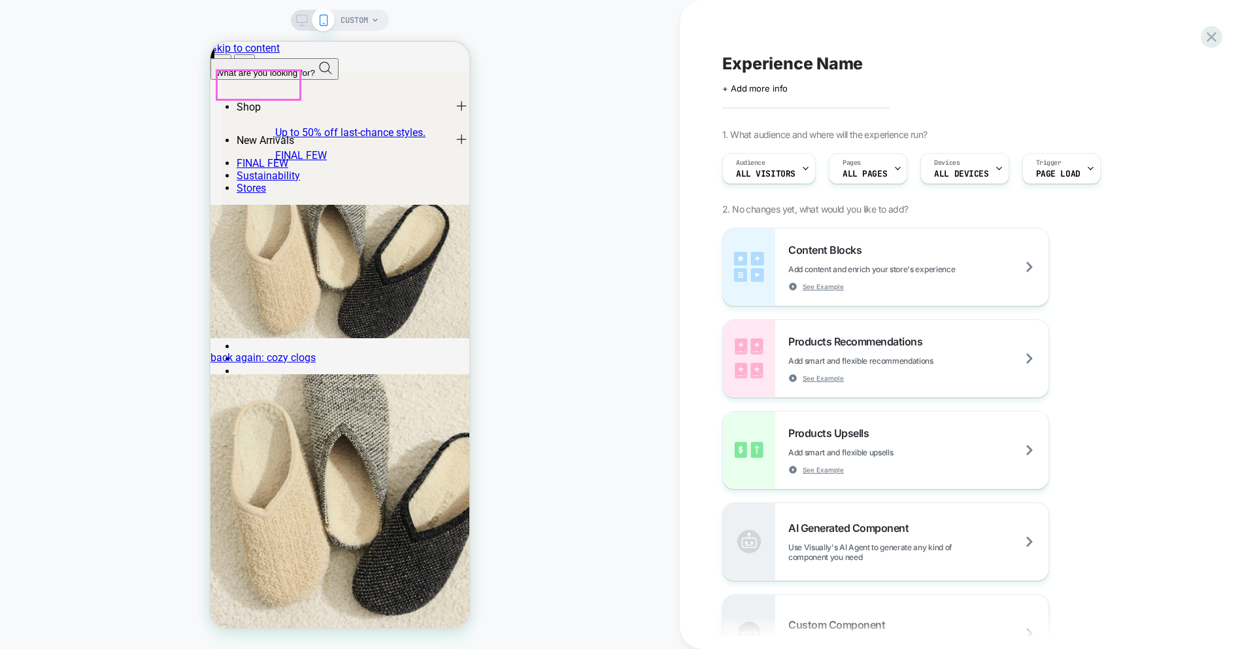
scroll to position [0, 259]
click at [219, 235] on icon at bounding box center [219, 235] width 0 height 0
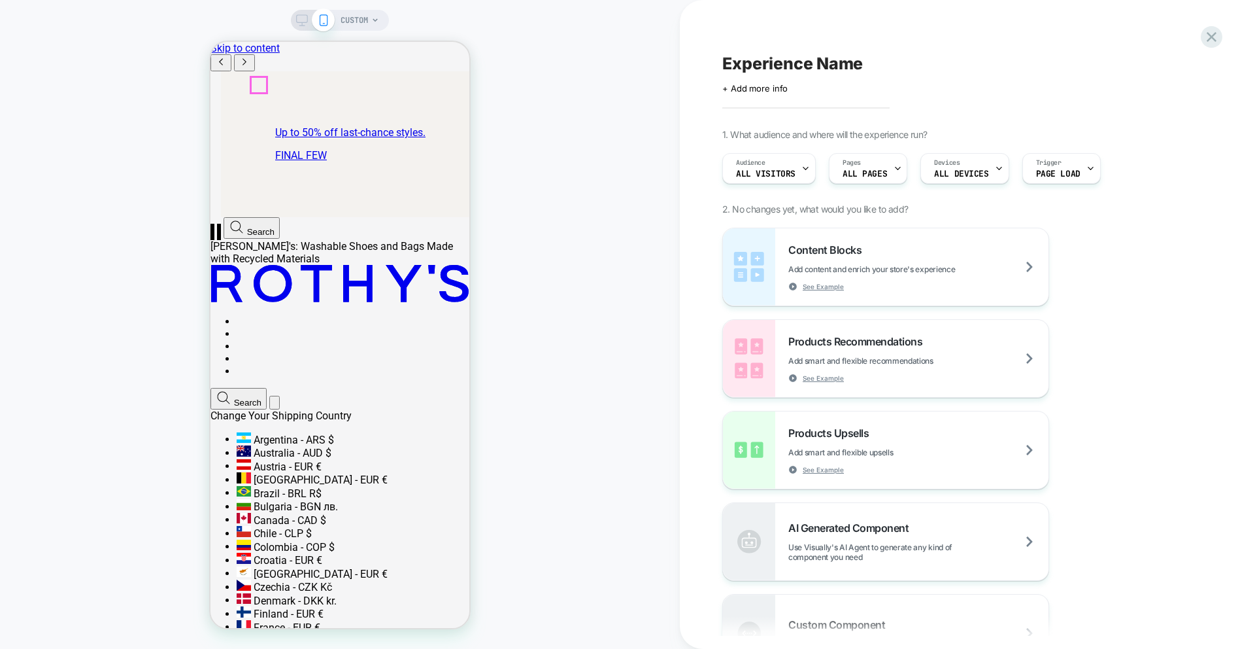
click at [245, 219] on icon "button" at bounding box center [237, 227] width 16 height 16
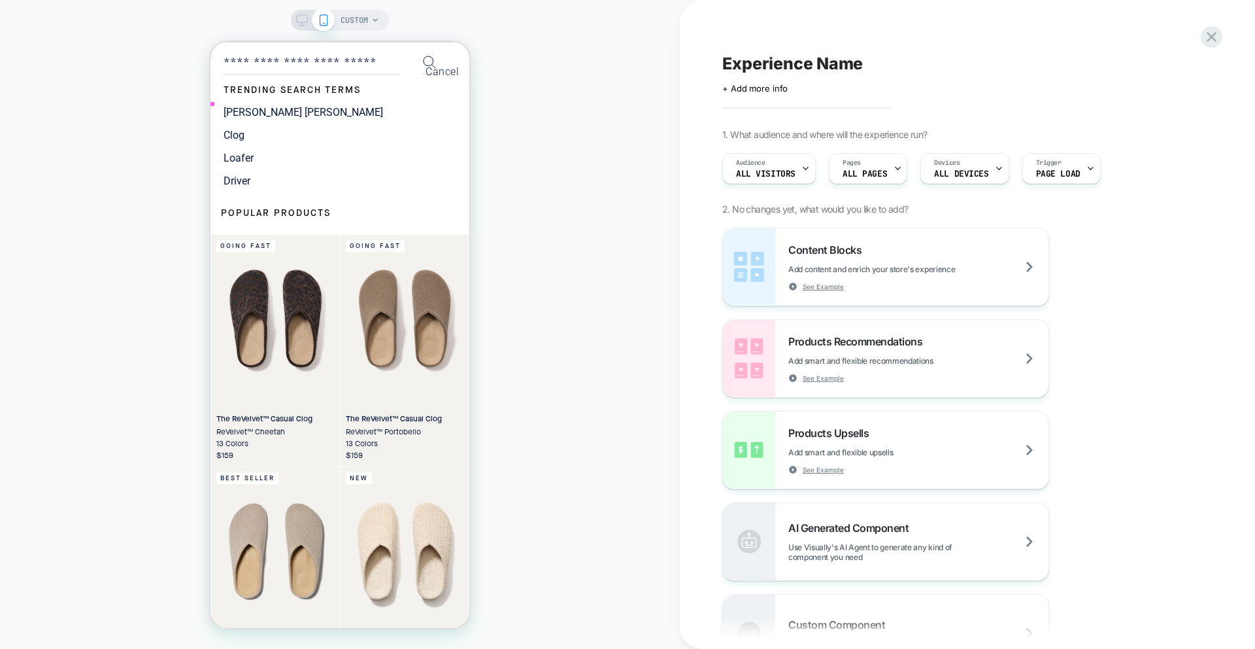
click at [449, 69] on button "Cancel" at bounding box center [442, 71] width 33 height 12
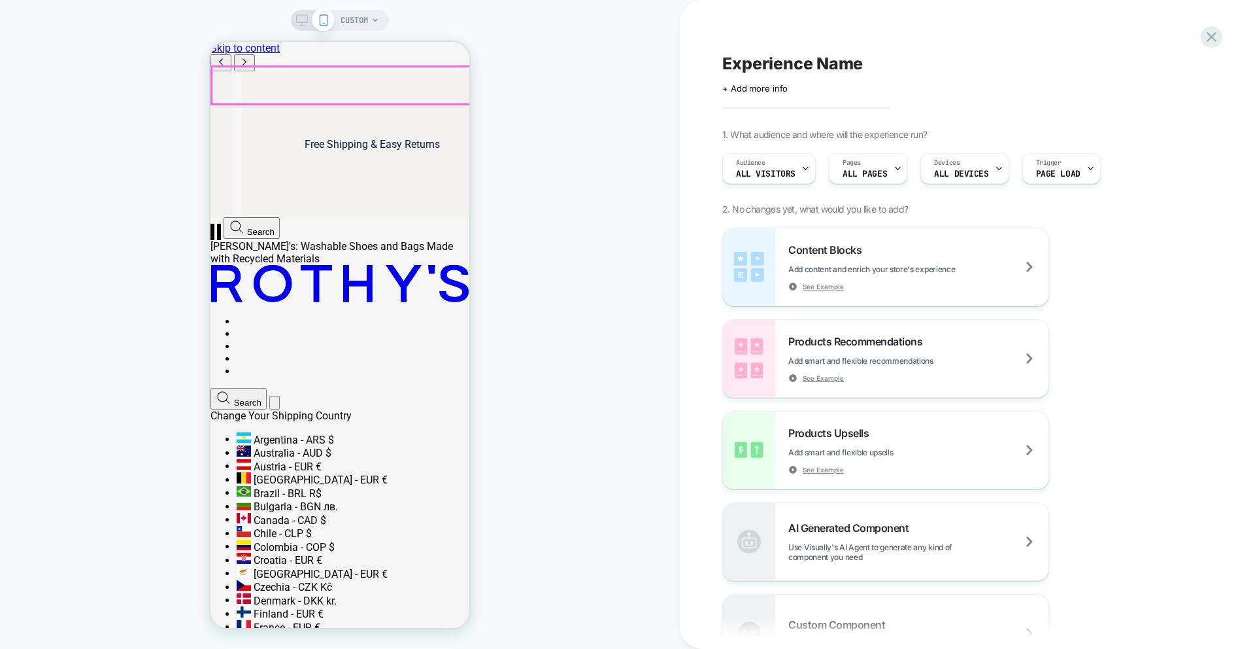
scroll to position [0, 777]
click at [212, 235] on icon at bounding box center [212, 235] width 0 height 0
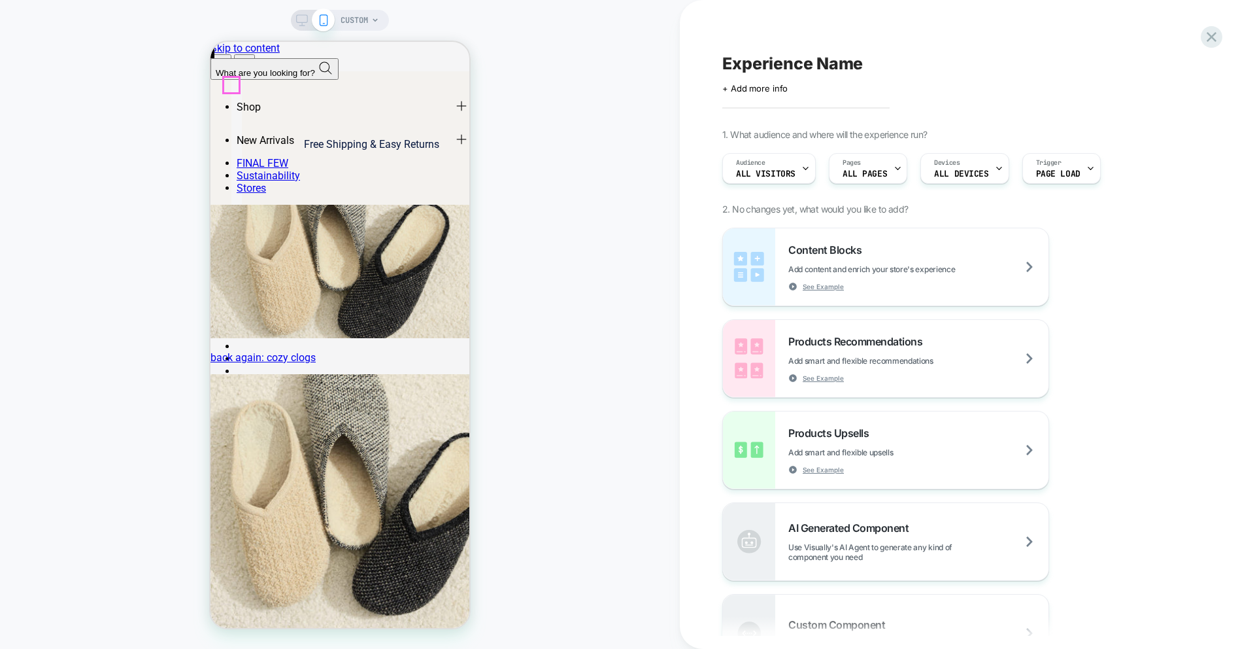
click at [231, 237] on icon at bounding box center [227, 243] width 12 height 12
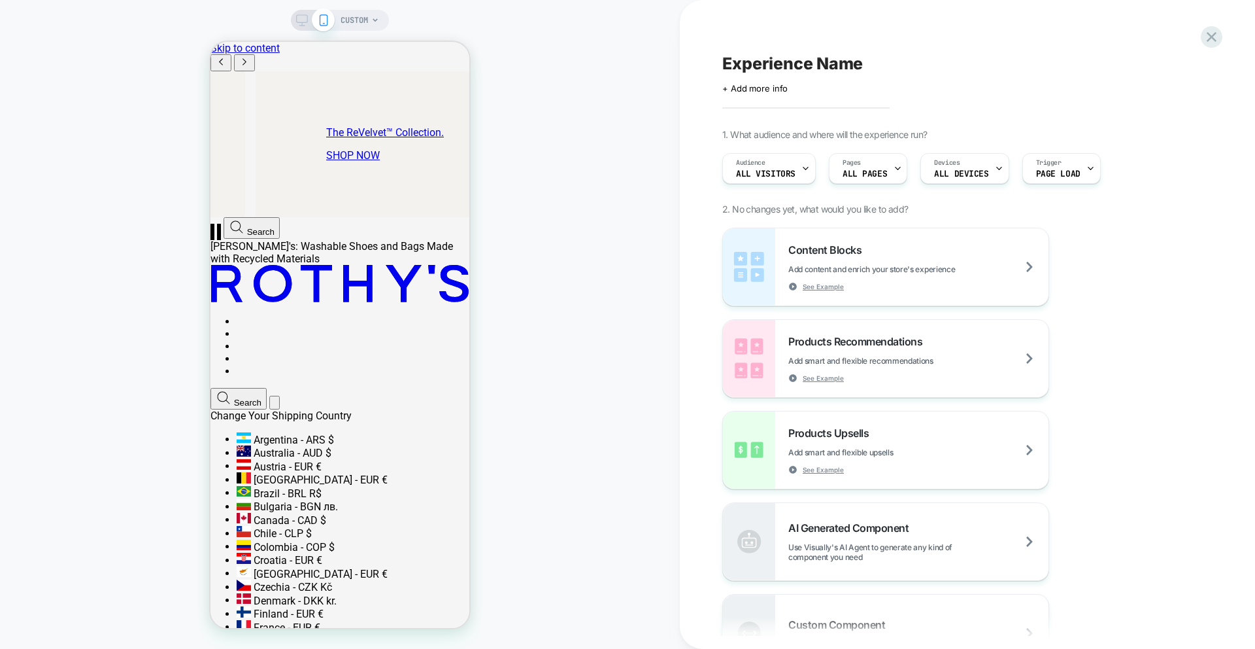
scroll to position [0, 518]
